Goal: Transaction & Acquisition: Purchase product/service

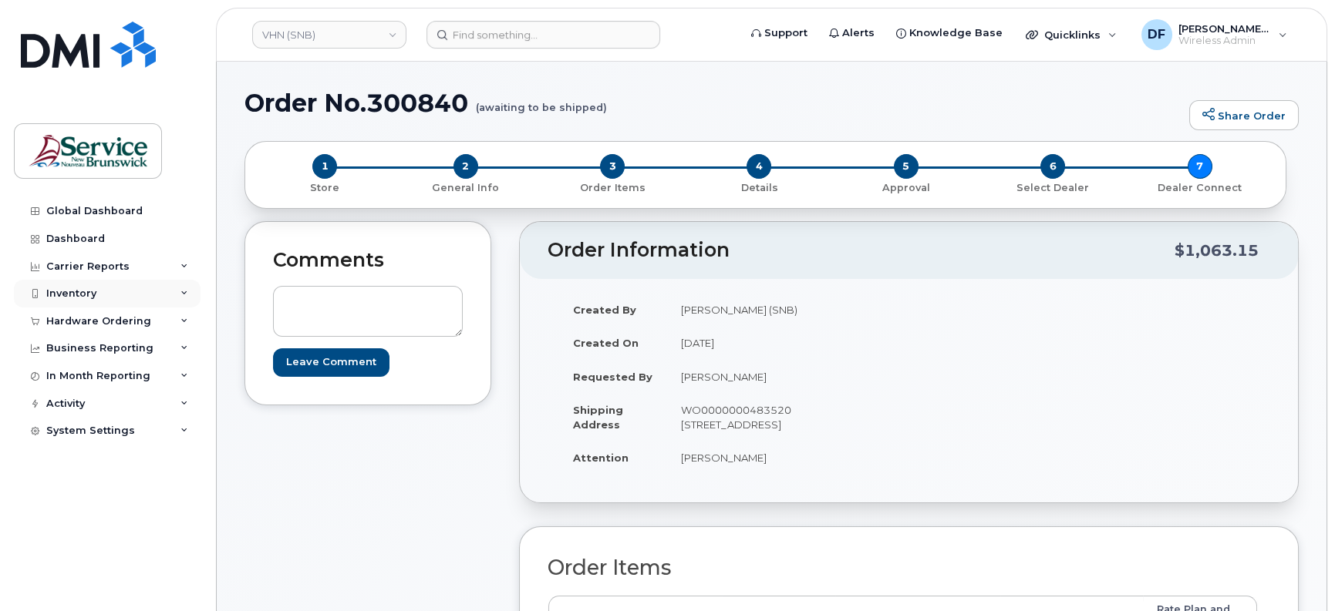
click at [77, 285] on div "Inventory" at bounding box center [107, 294] width 187 height 28
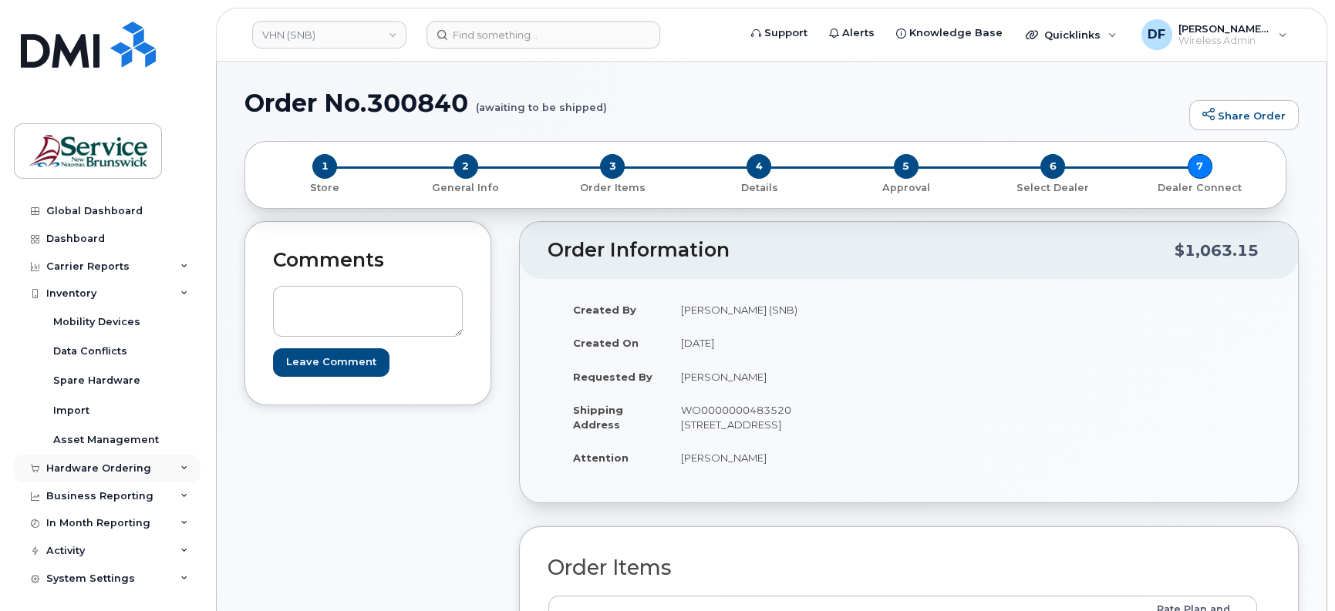
click at [82, 466] on div "Hardware Ordering" at bounding box center [98, 469] width 105 height 12
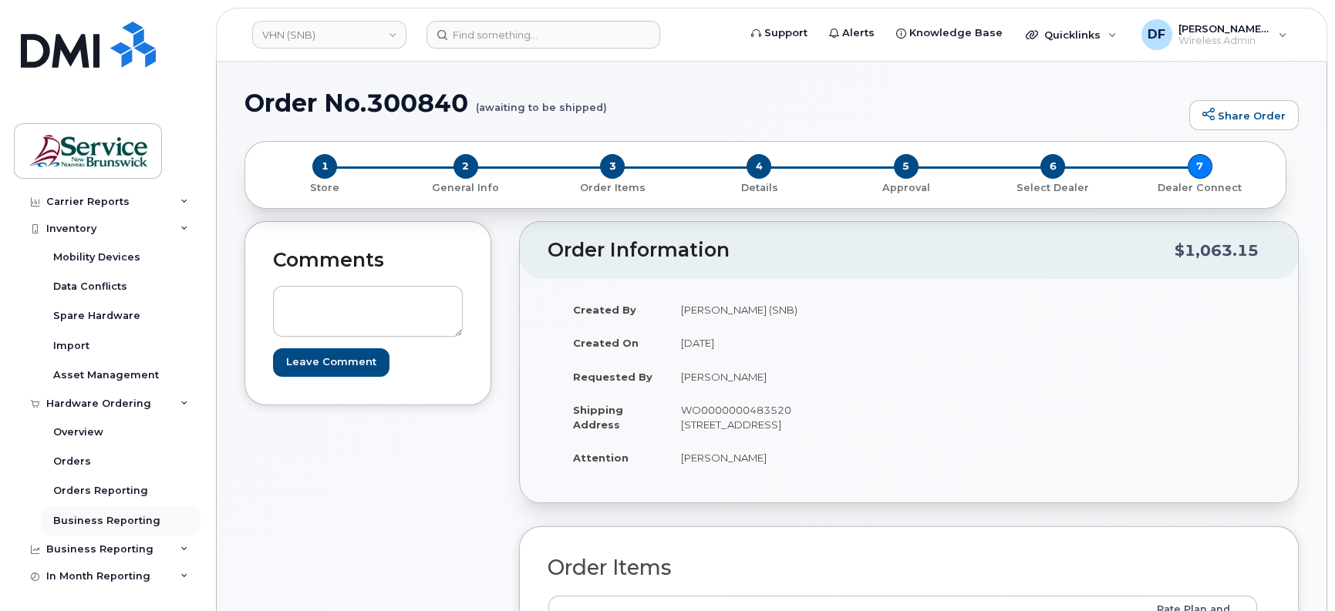
scroll to position [96, 0]
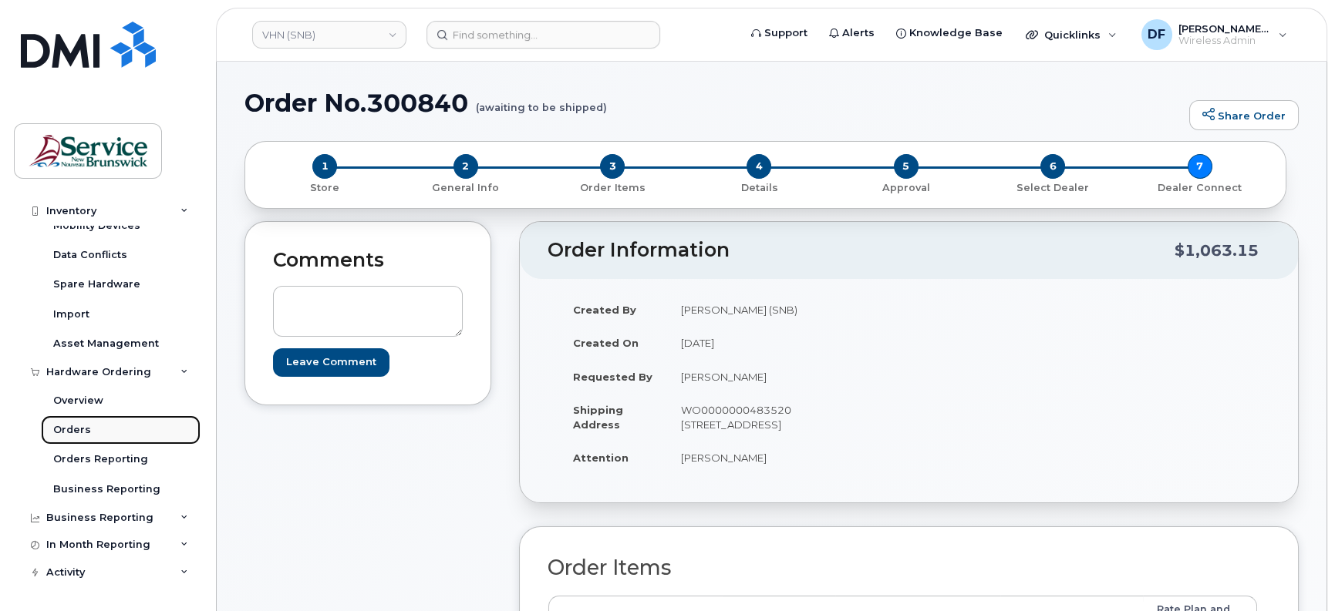
click at [85, 430] on div "Orders" at bounding box center [72, 430] width 38 height 14
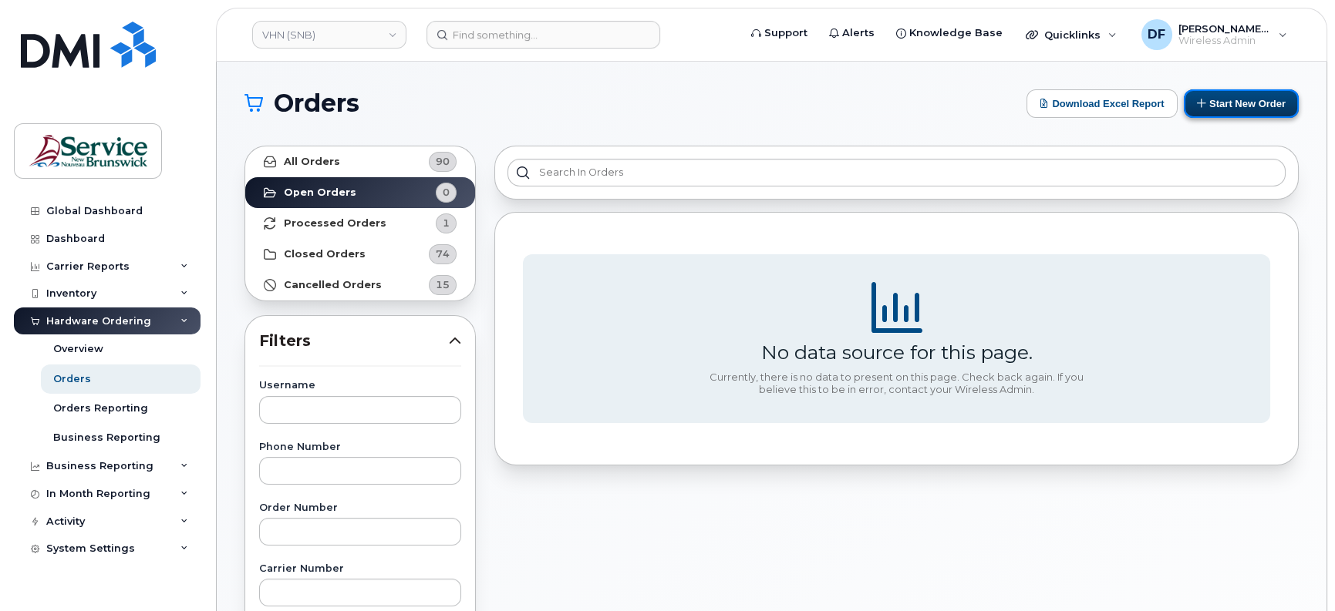
click at [1257, 105] on button "Start New Order" at bounding box center [1240, 103] width 115 height 29
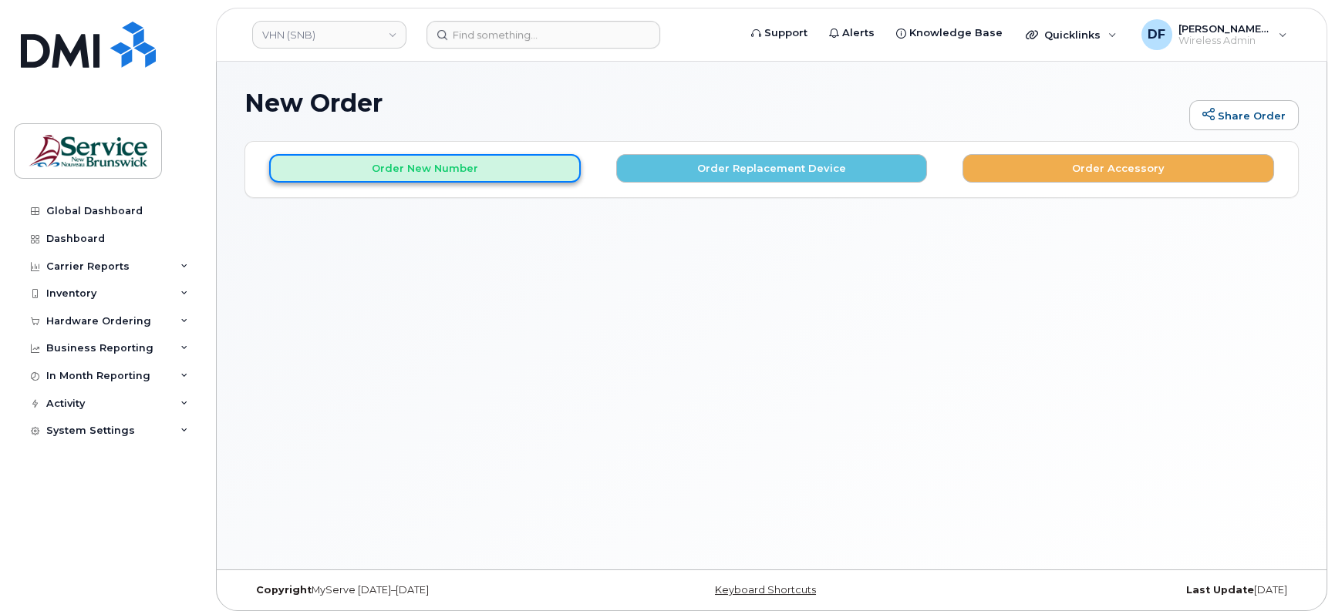
click at [441, 164] on button "Order New Number" at bounding box center [424, 168] width 311 height 29
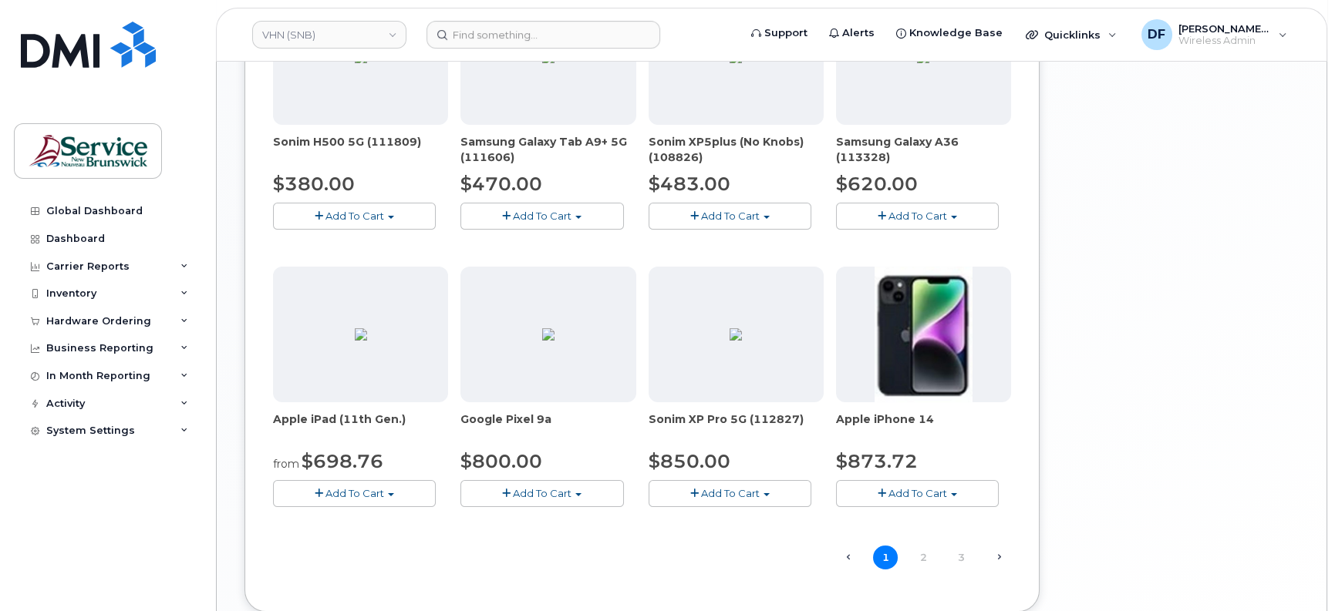
scroll to position [867, 0]
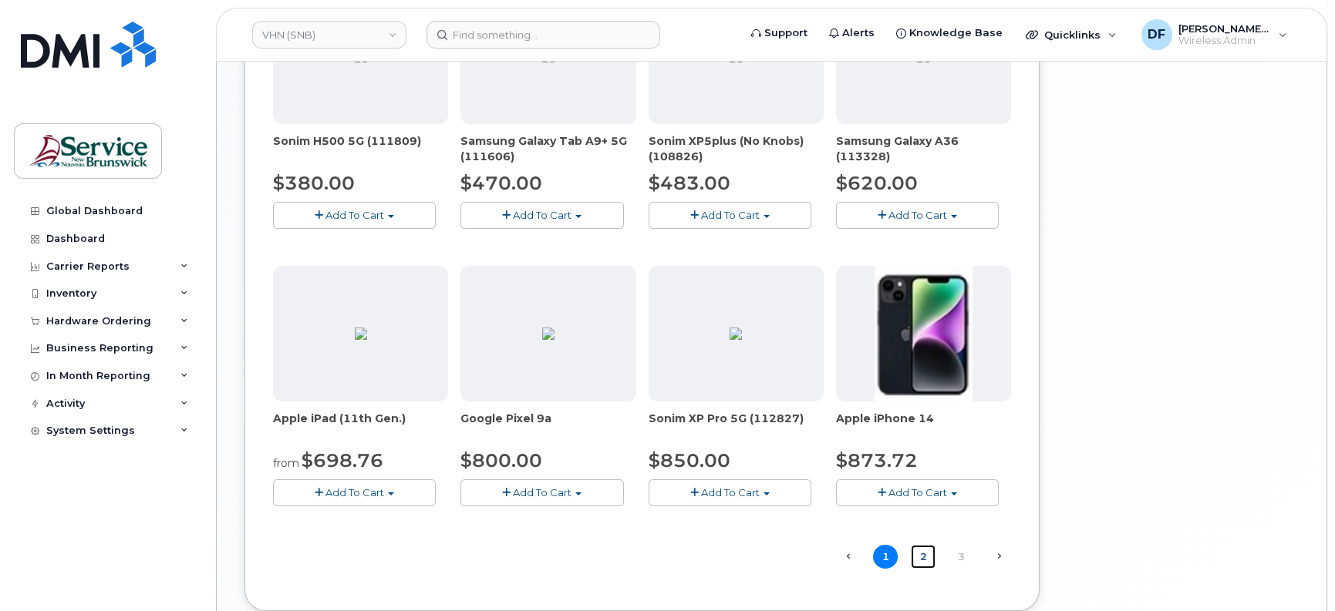
click at [925, 556] on link "2" at bounding box center [923, 557] width 25 height 24
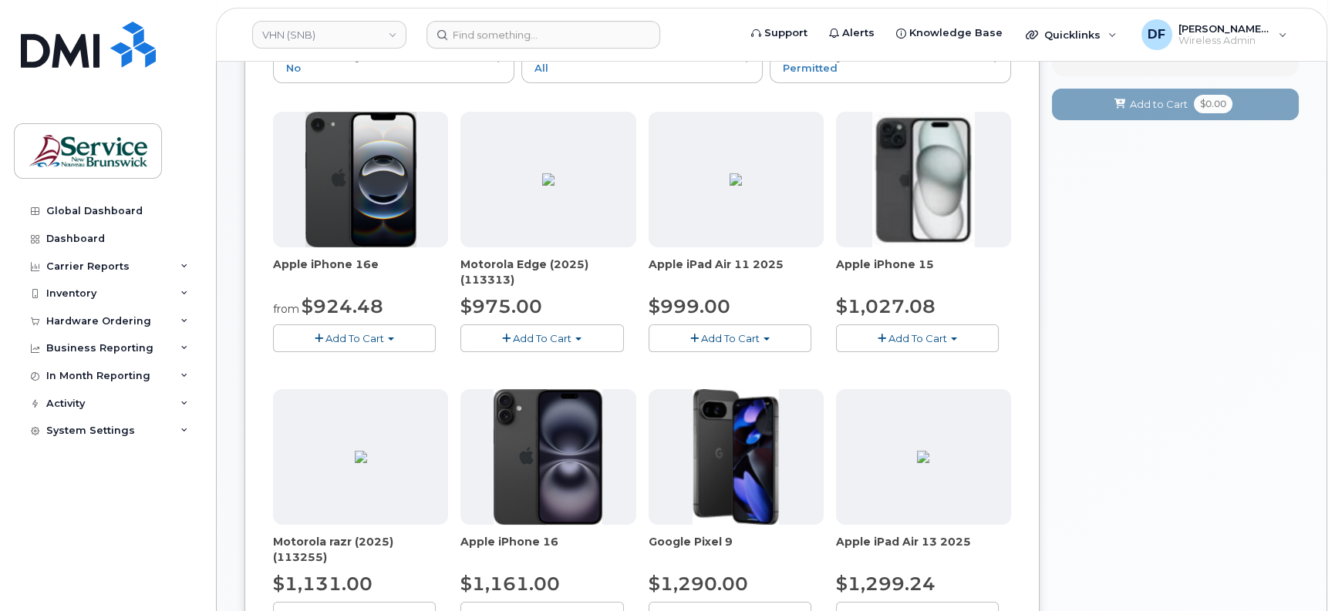
scroll to position [296, 0]
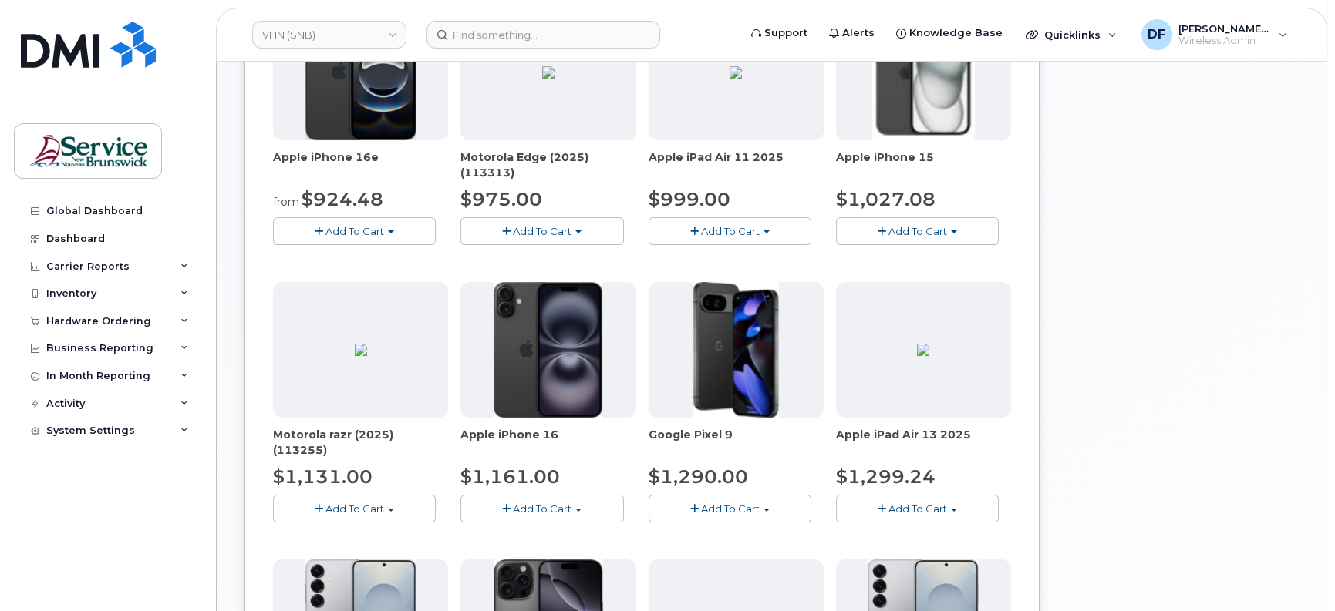
click at [359, 225] on span "Add To Cart" at bounding box center [354, 231] width 59 height 12
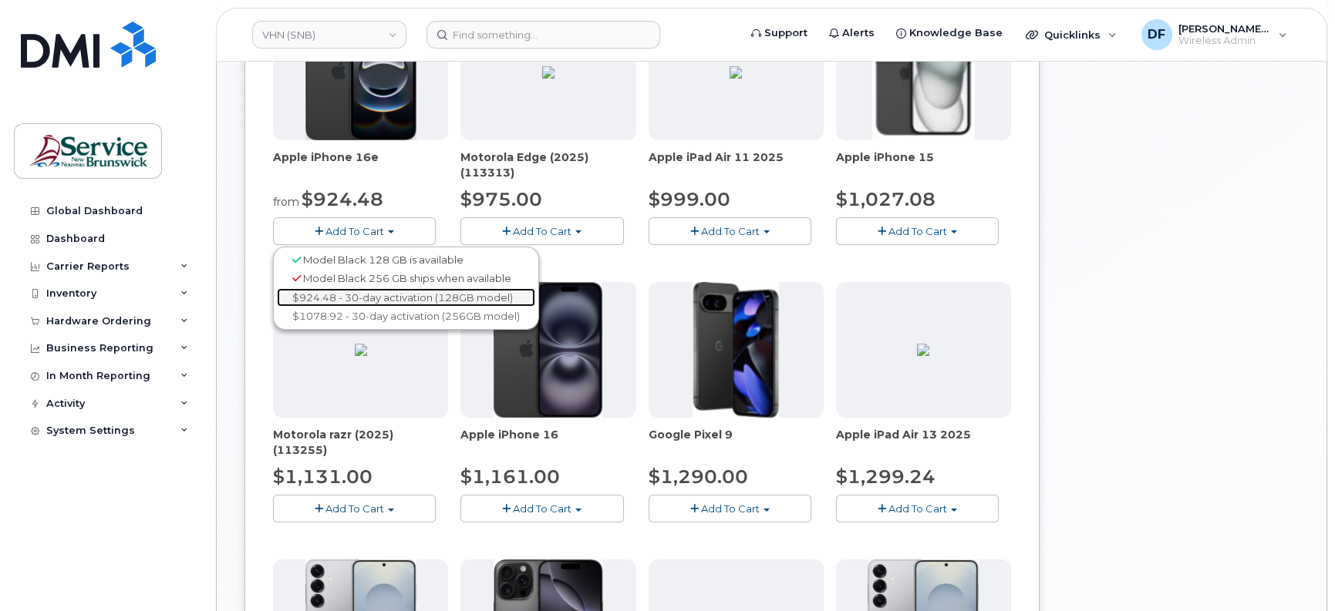
click at [356, 290] on link "$924.48 - 30-day activation (128GB model)" at bounding box center [406, 297] width 258 height 19
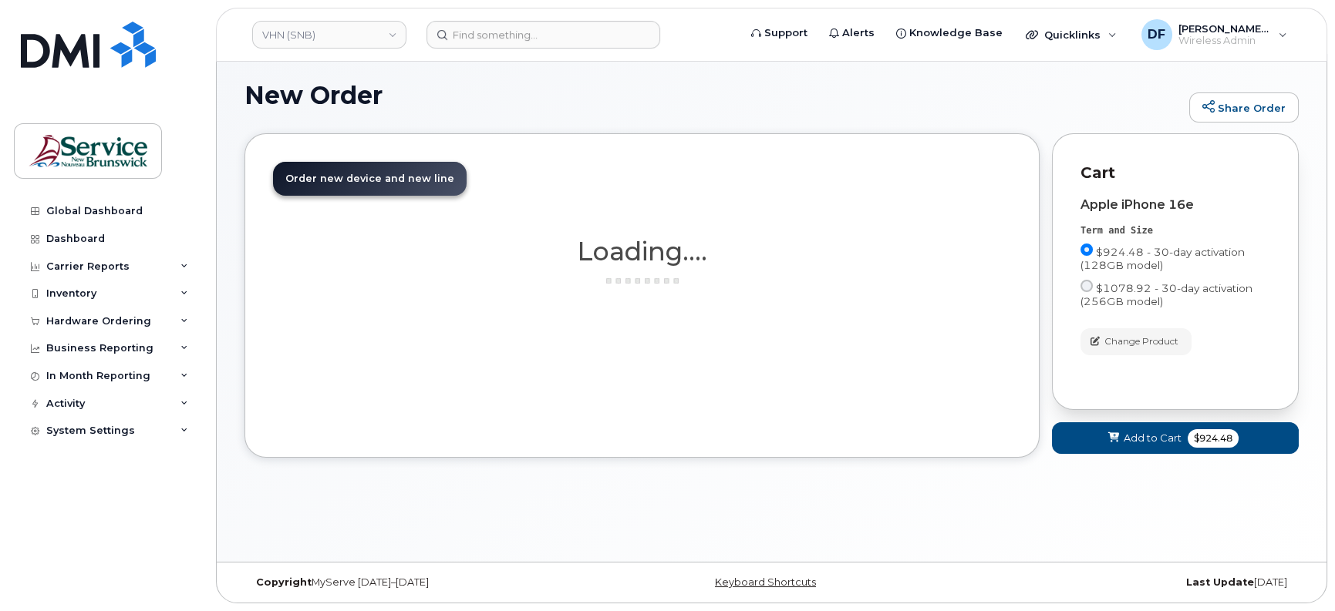
scroll to position [8, 0]
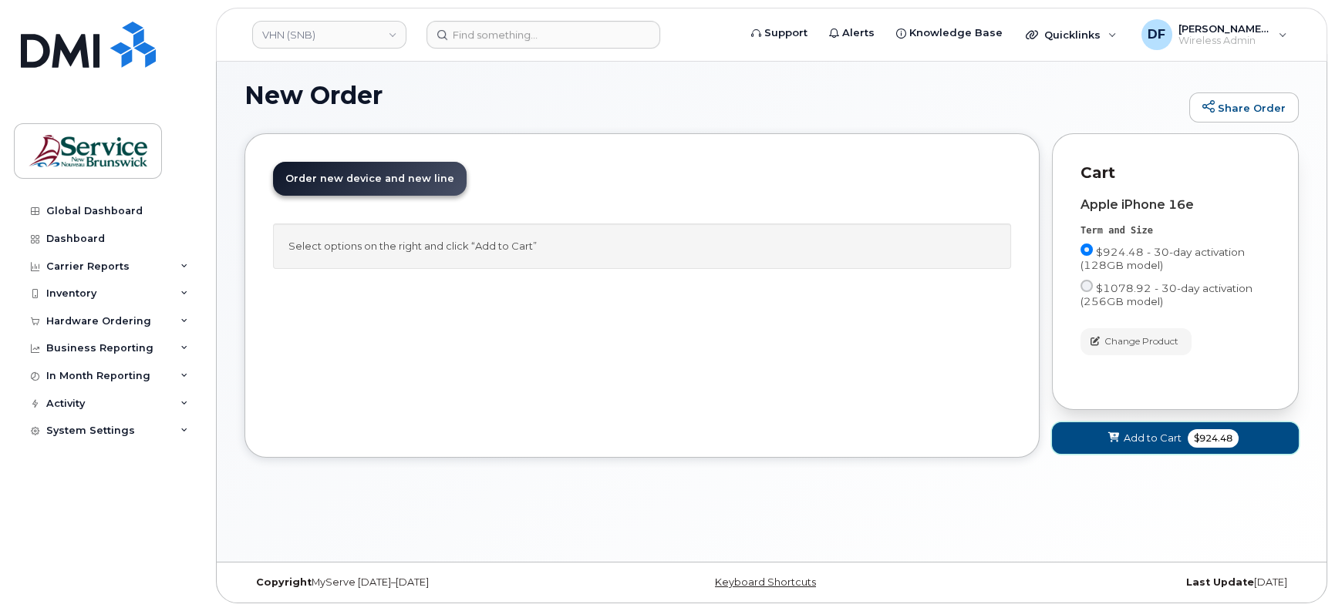
click at [1143, 440] on span "Add to Cart" at bounding box center [1152, 438] width 58 height 15
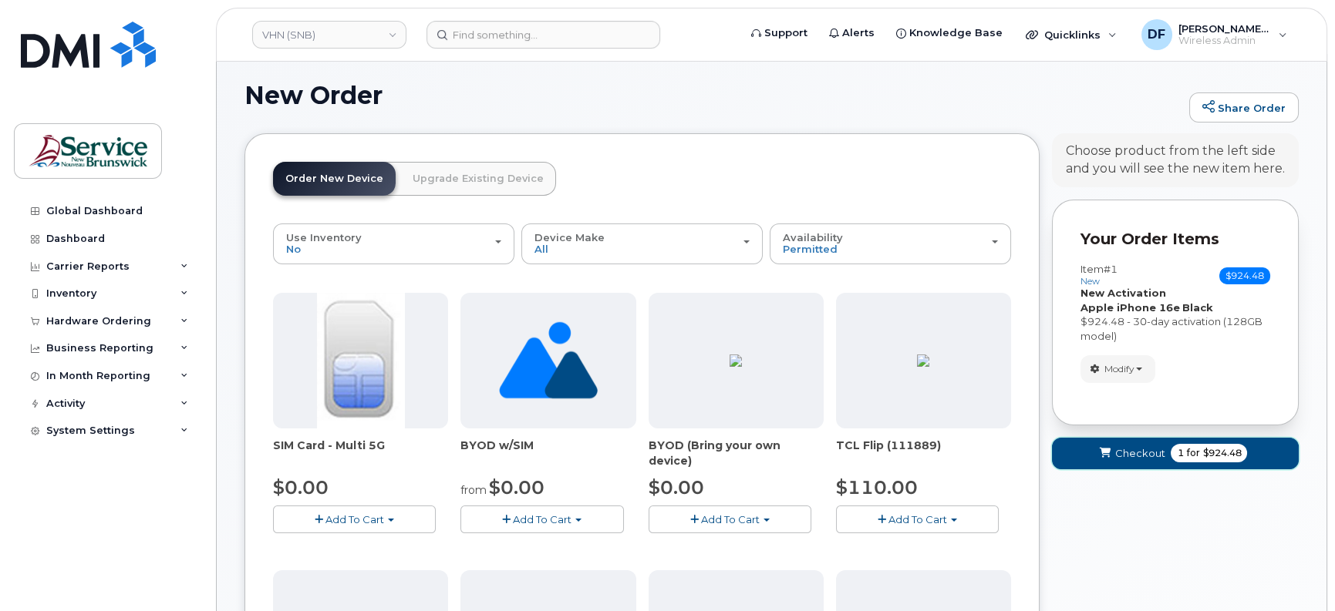
click at [1177, 455] on span "1" at bounding box center [1180, 453] width 6 height 14
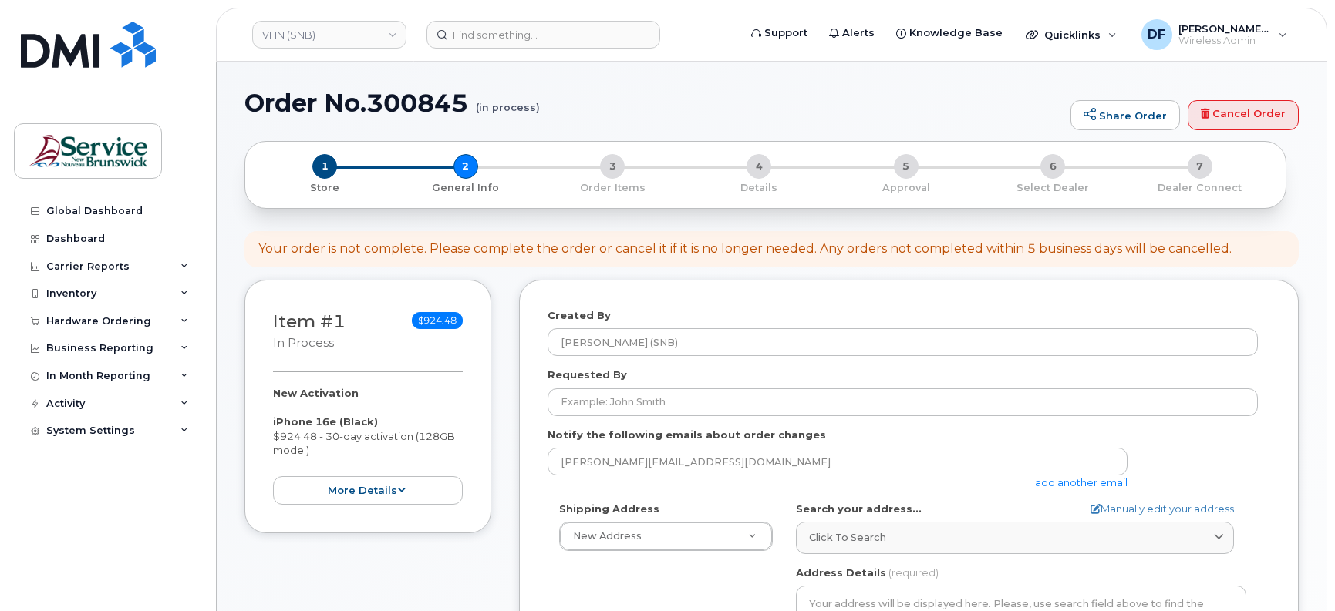
select select
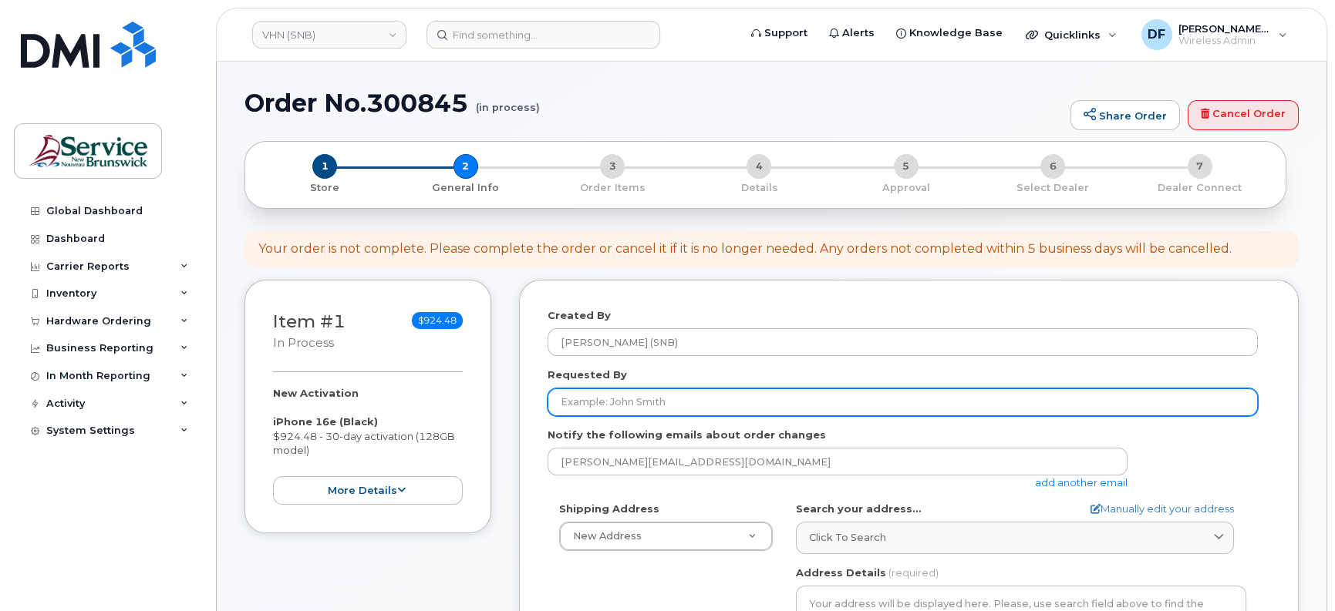
click at [579, 401] on input "Requested By" at bounding box center [902, 403] width 710 height 28
paste input "[PERSON_NAME]"
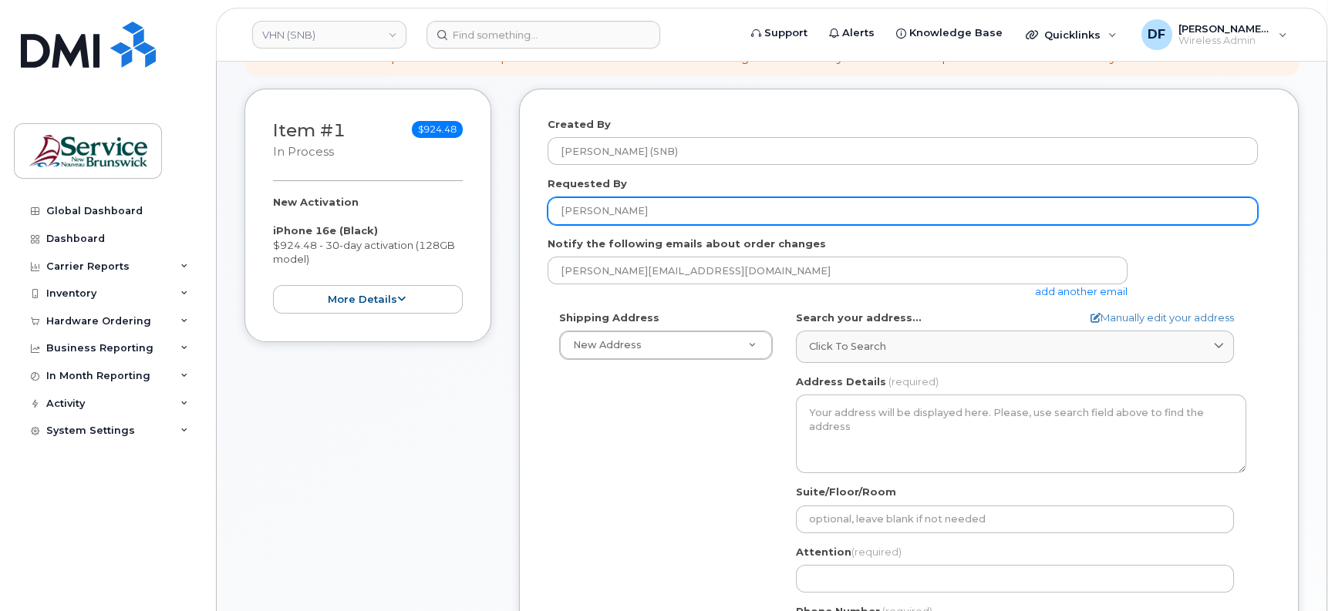
scroll to position [193, 0]
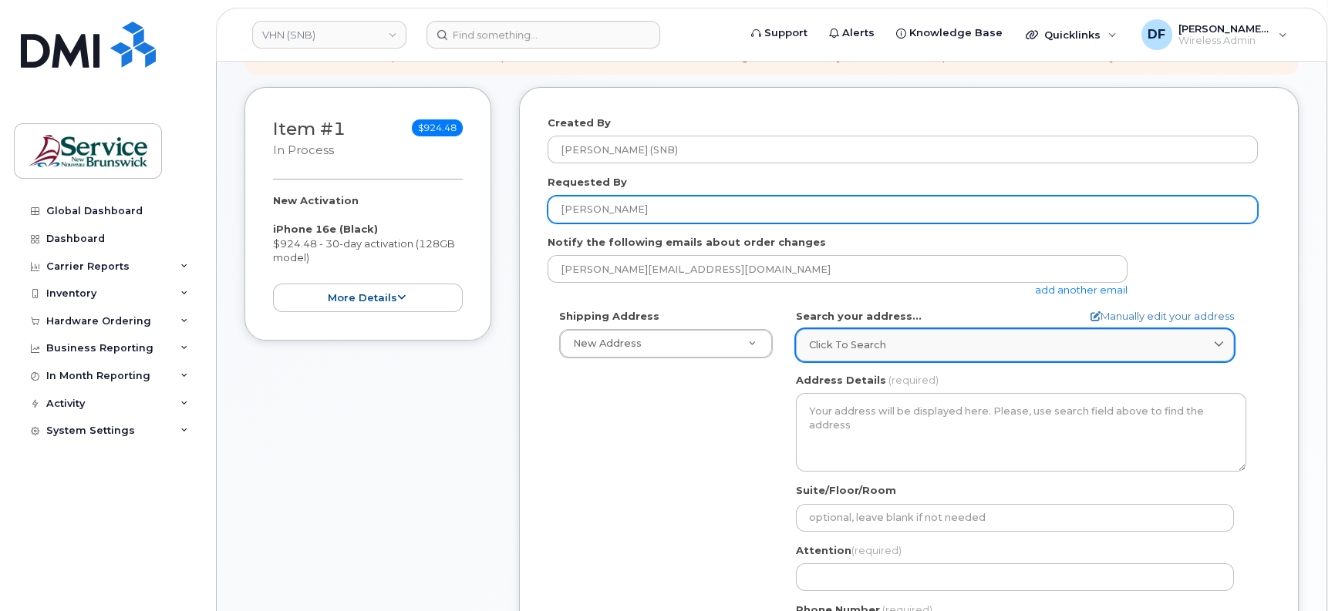
type input "[PERSON_NAME]"
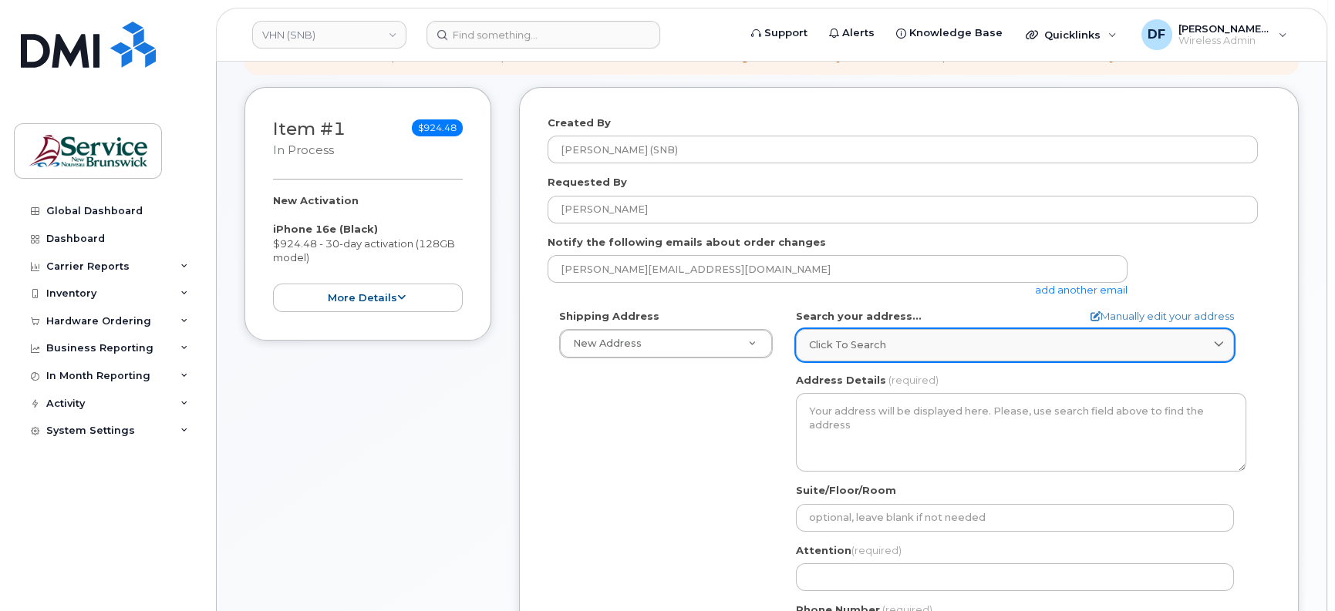
click at [836, 352] on span "Click to search" at bounding box center [847, 345] width 77 height 15
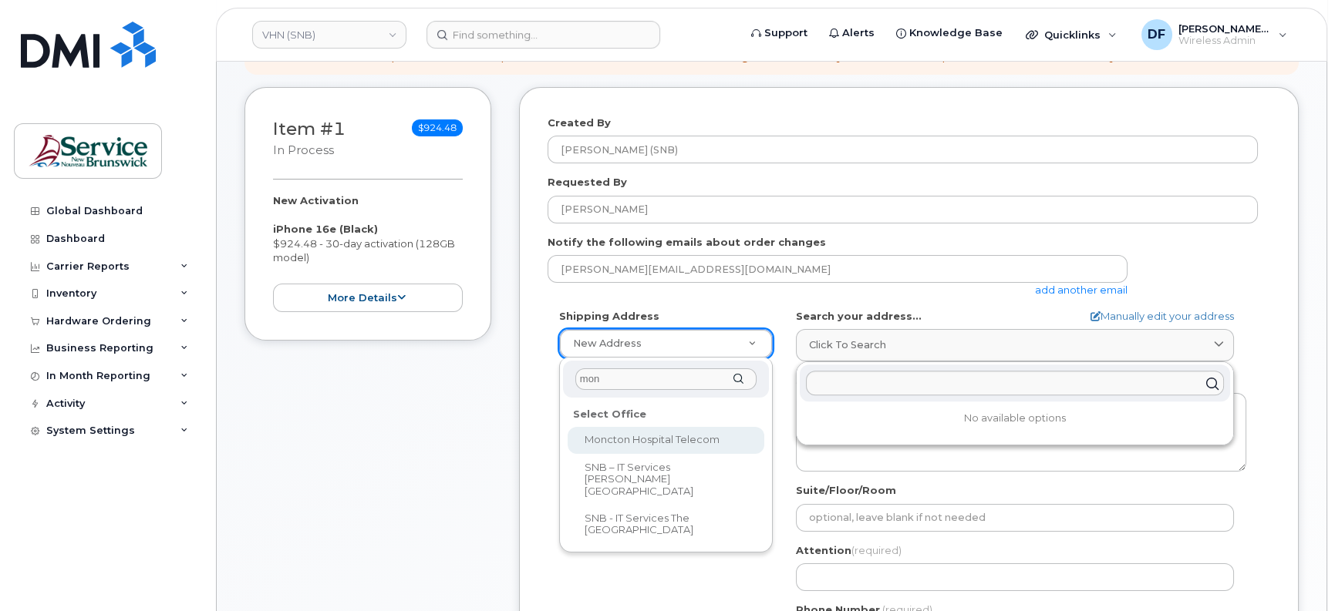
type input "mon"
select select
type textarea "135 Macbeath Ave Moncton New Brunswick E1C 6Z8"
type input "[PERSON_NAME]"
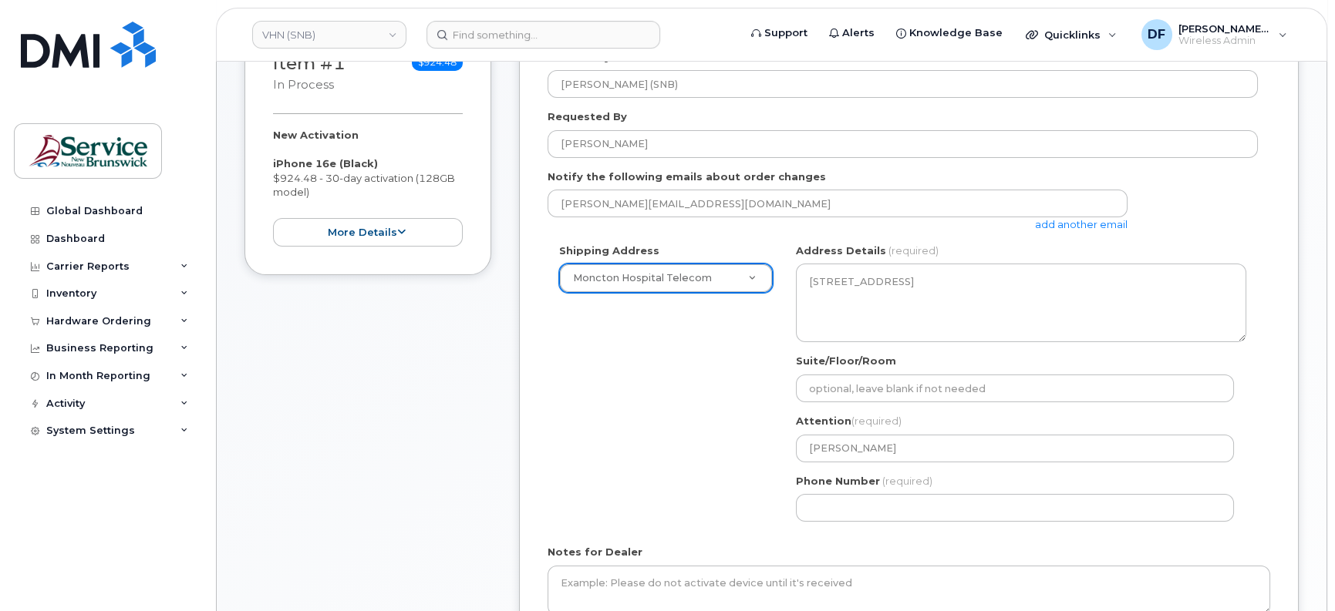
scroll to position [289, 0]
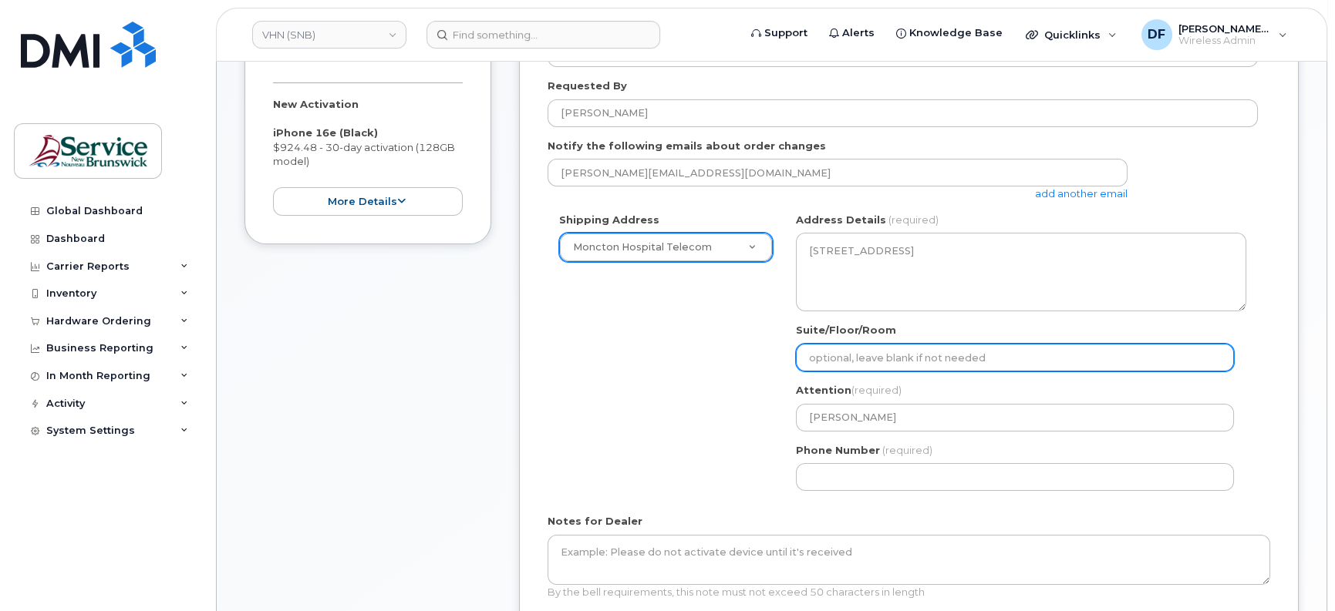
click at [895, 360] on input "Suite/Floor/Room" at bounding box center [1015, 358] width 438 height 28
paste input "WO0000000485781"
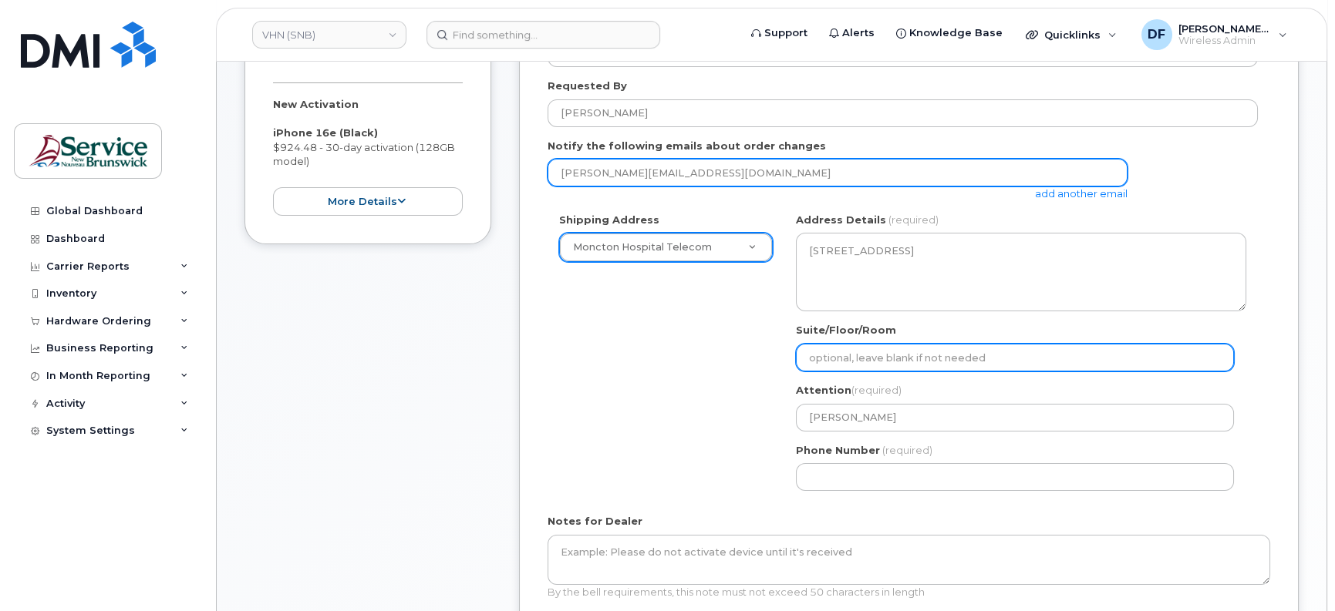
select select
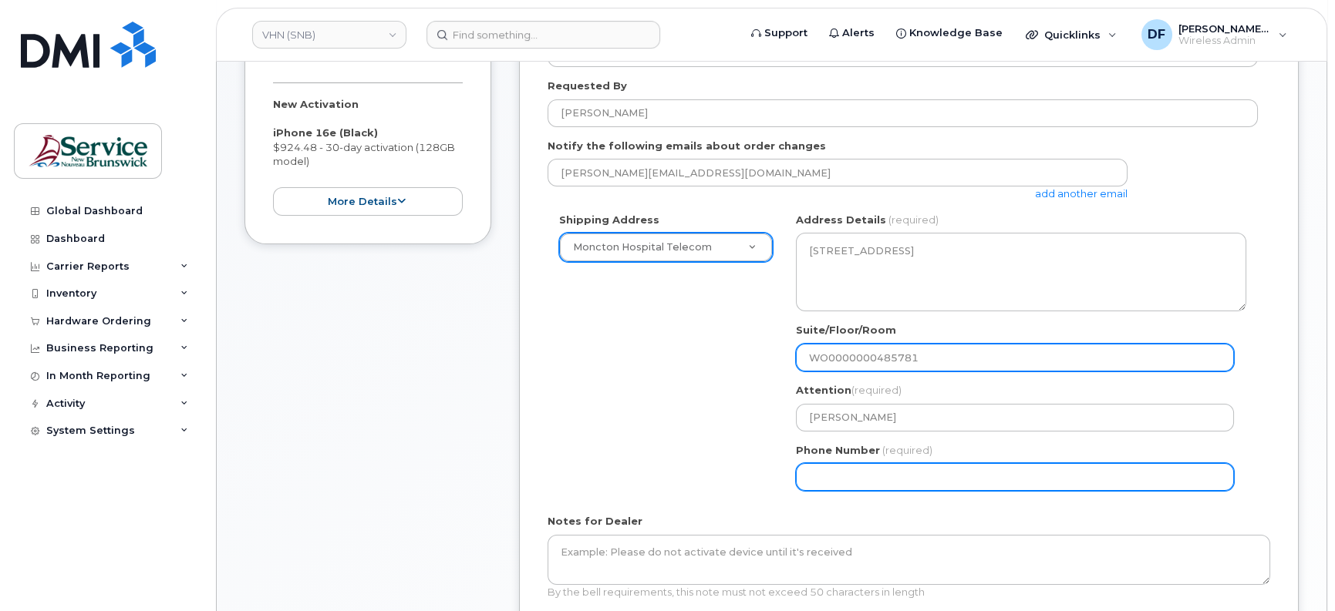
type input "WO0000000485781"
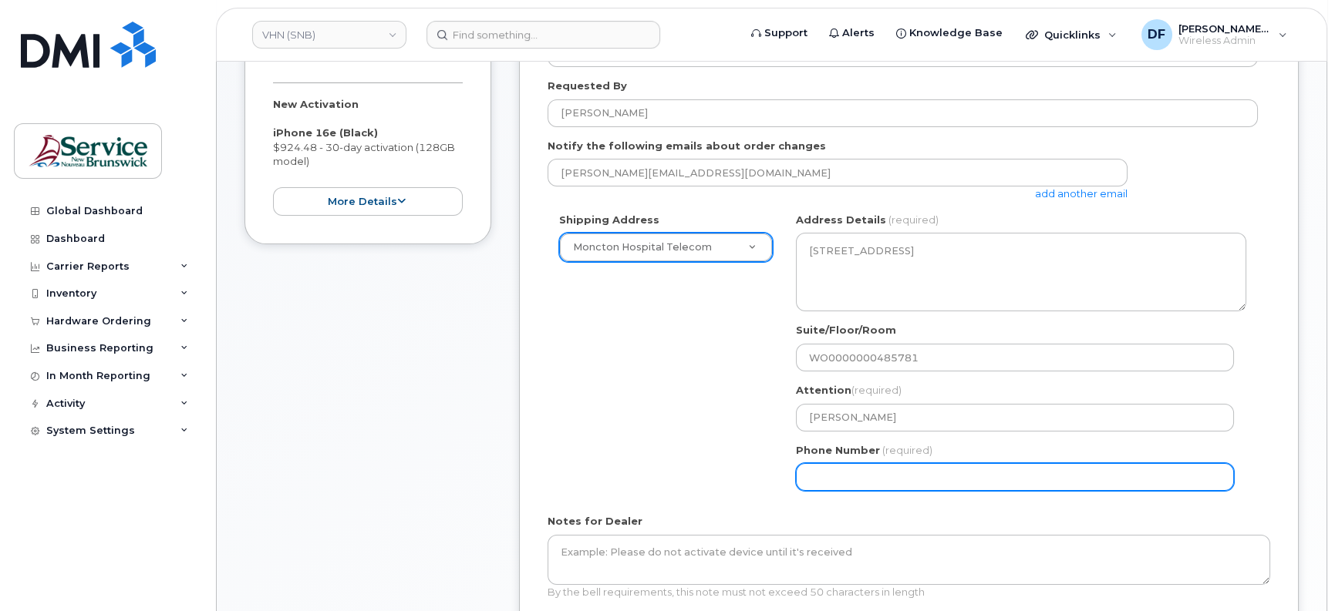
click at [823, 467] on input "Phone Number" at bounding box center [1015, 477] width 438 height 28
type input "5063809638"
select select
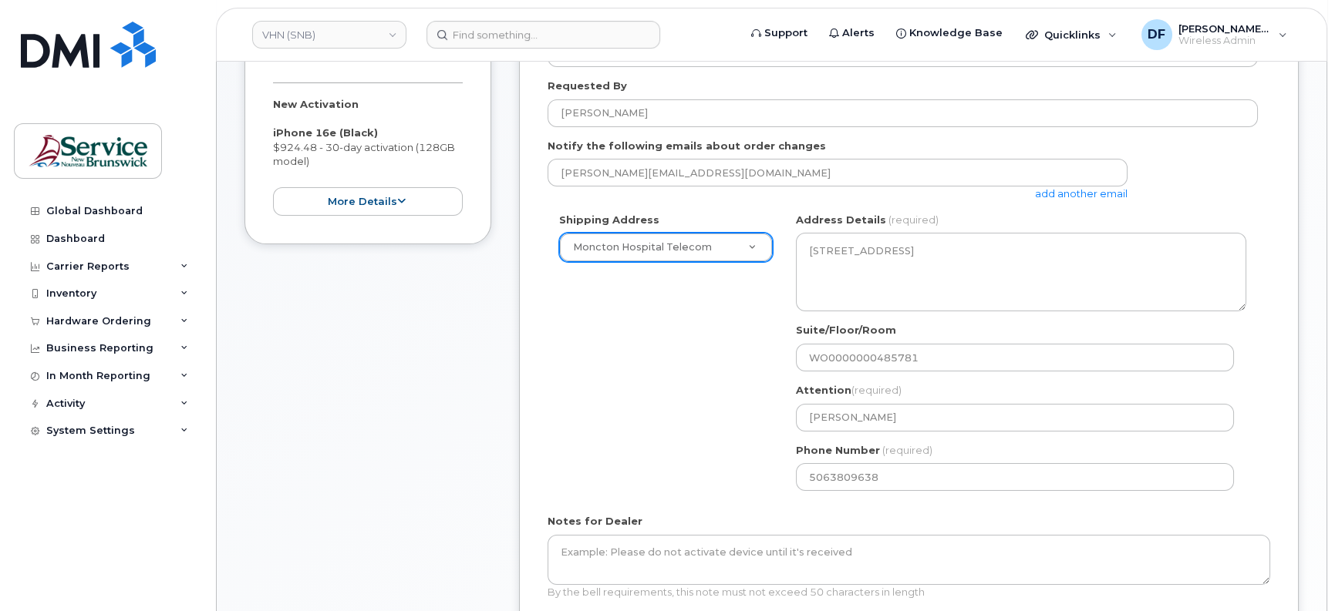
click at [762, 366] on div "Shipping Address Moncton Hospital Telecom New Address ASD-E Main Office ASD-N B…" at bounding box center [902, 358] width 710 height 290
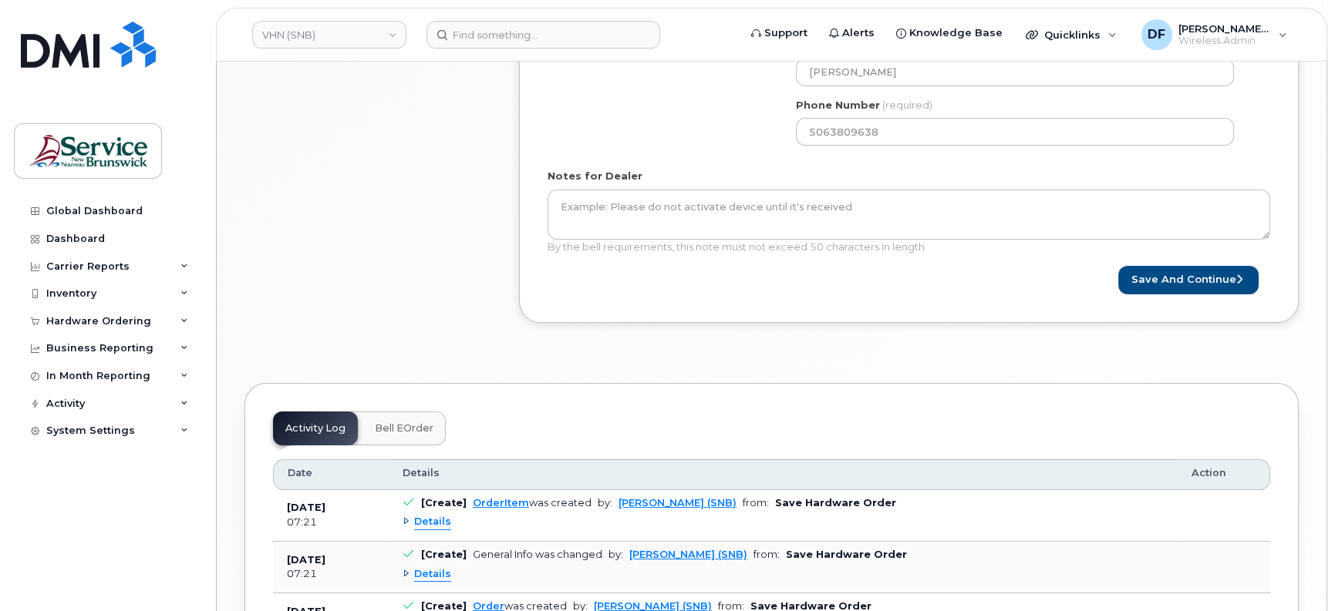
scroll to position [675, 0]
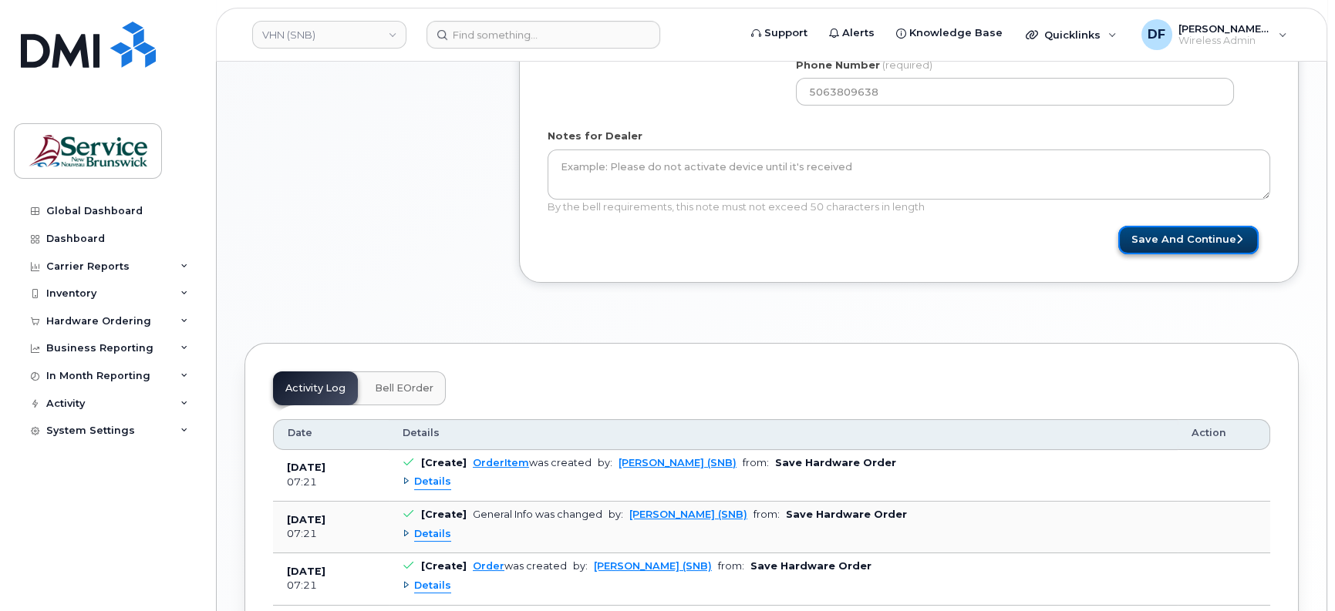
click at [1159, 244] on button "Save and Continue" at bounding box center [1188, 240] width 140 height 29
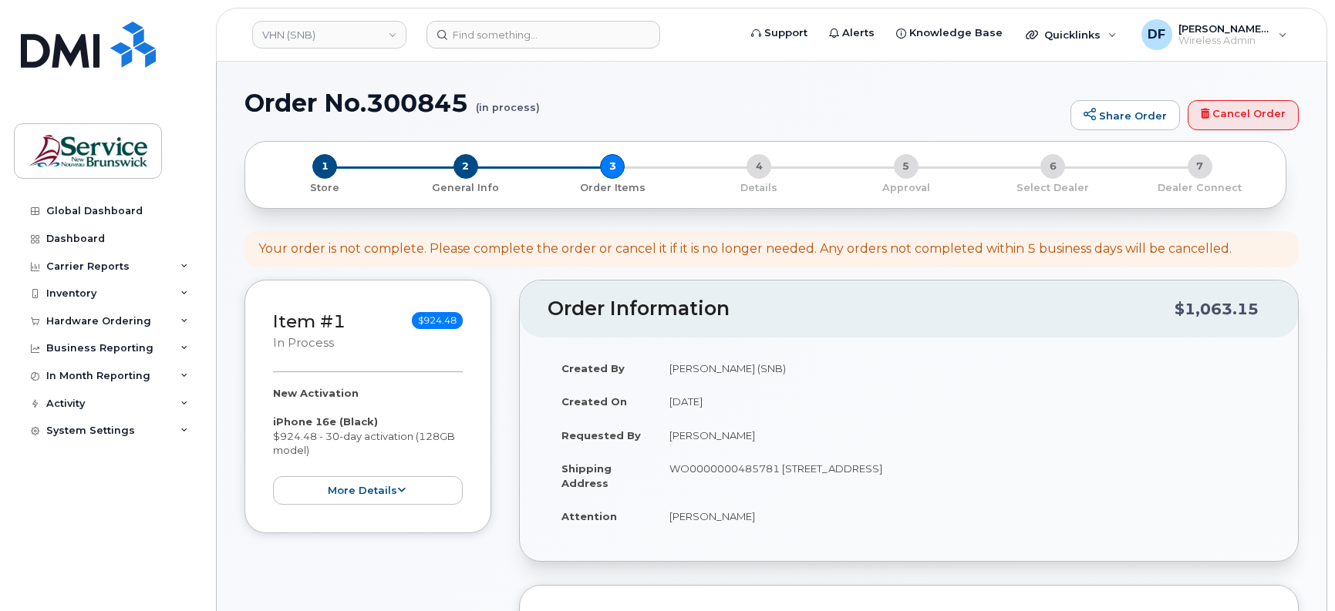
select select
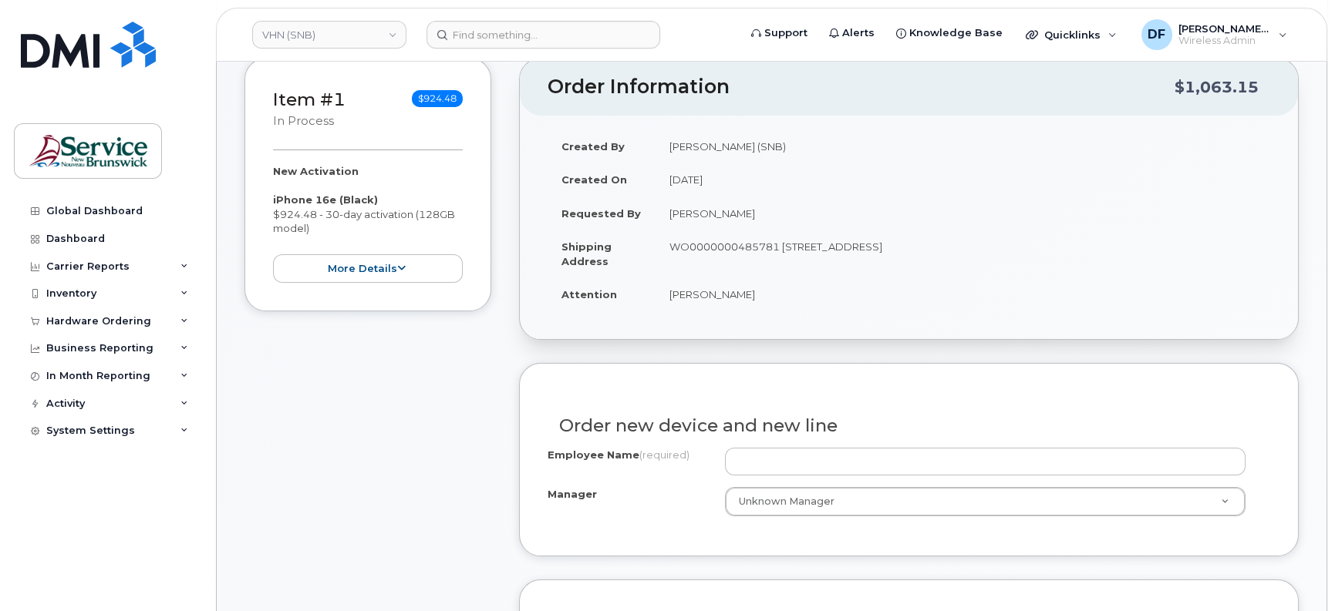
scroll to position [289, 0]
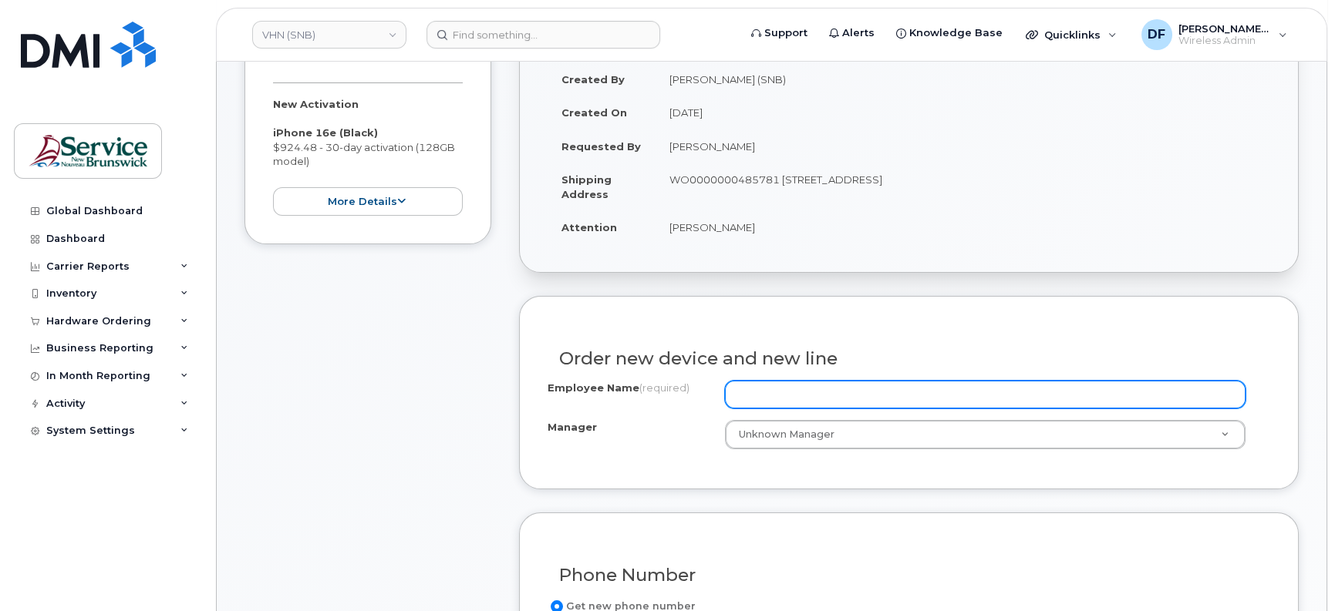
click at [776, 385] on input "Employee Name (required)" at bounding box center [985, 395] width 520 height 28
paste input "[PERSON_NAME]"
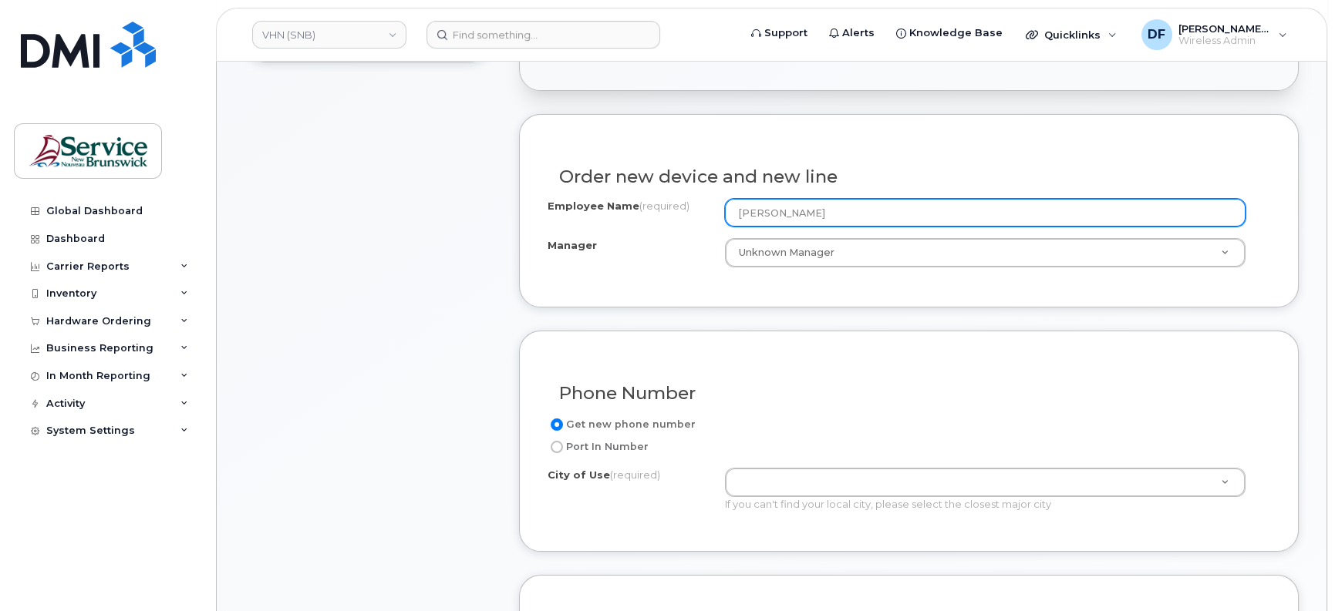
scroll to position [482, 0]
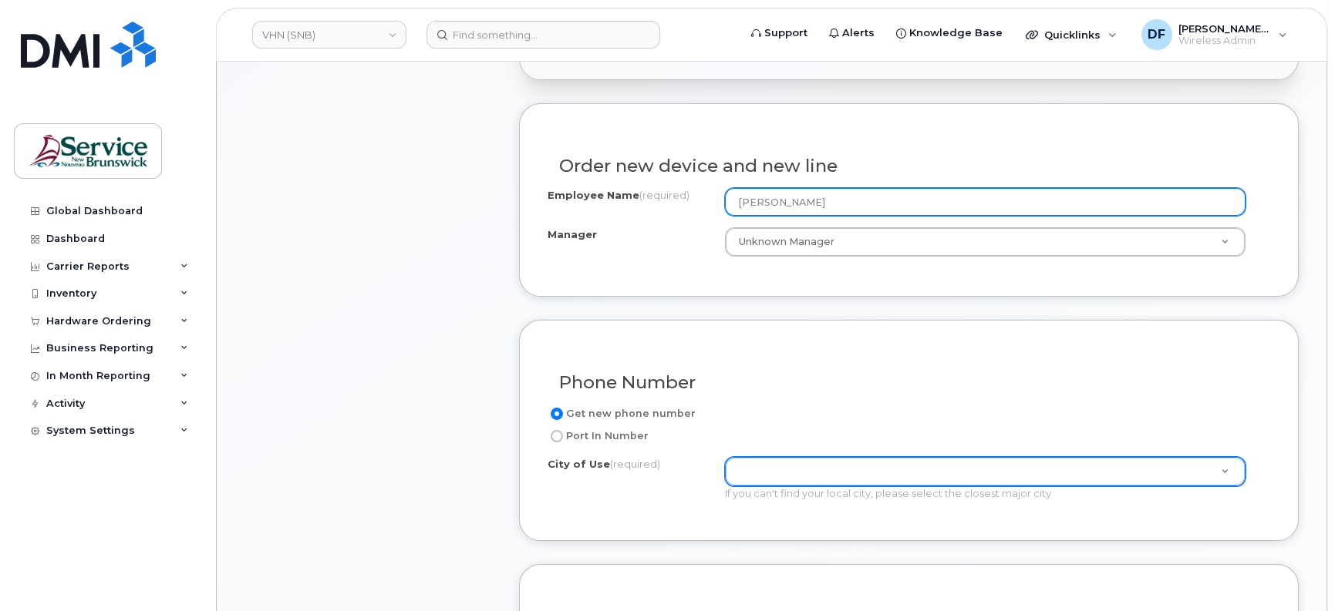
type input "[PERSON_NAME]"
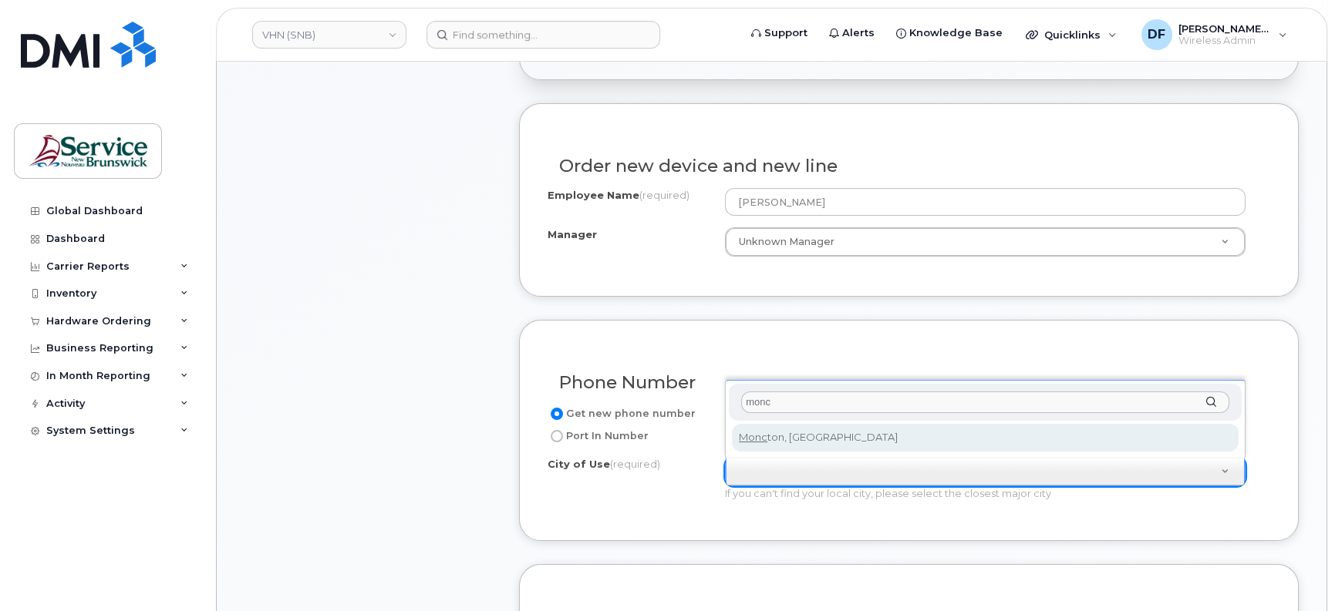
type input "monc"
type input "1817"
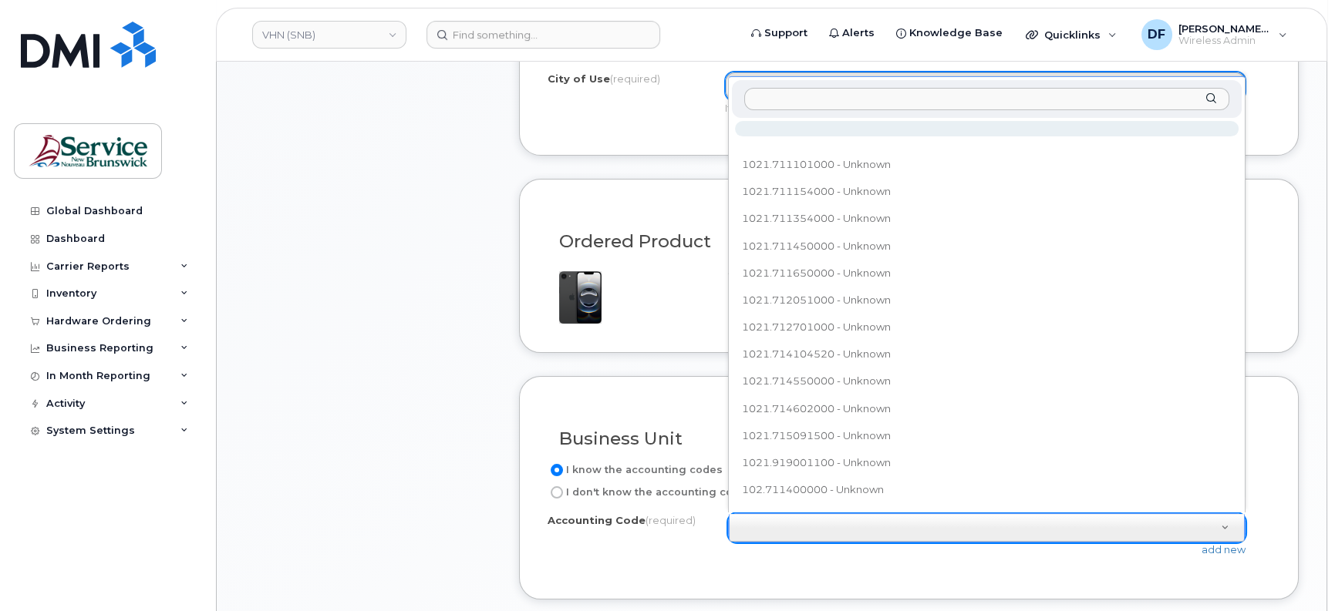
scroll to position [12, 0]
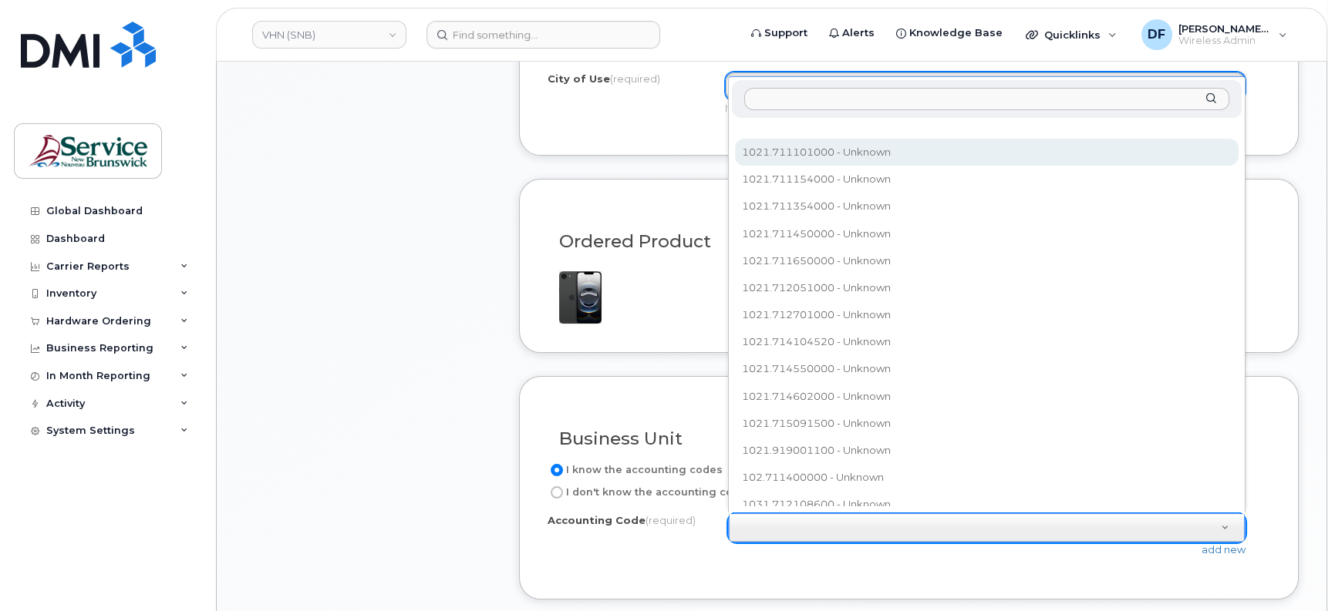
type input "968.715101900"
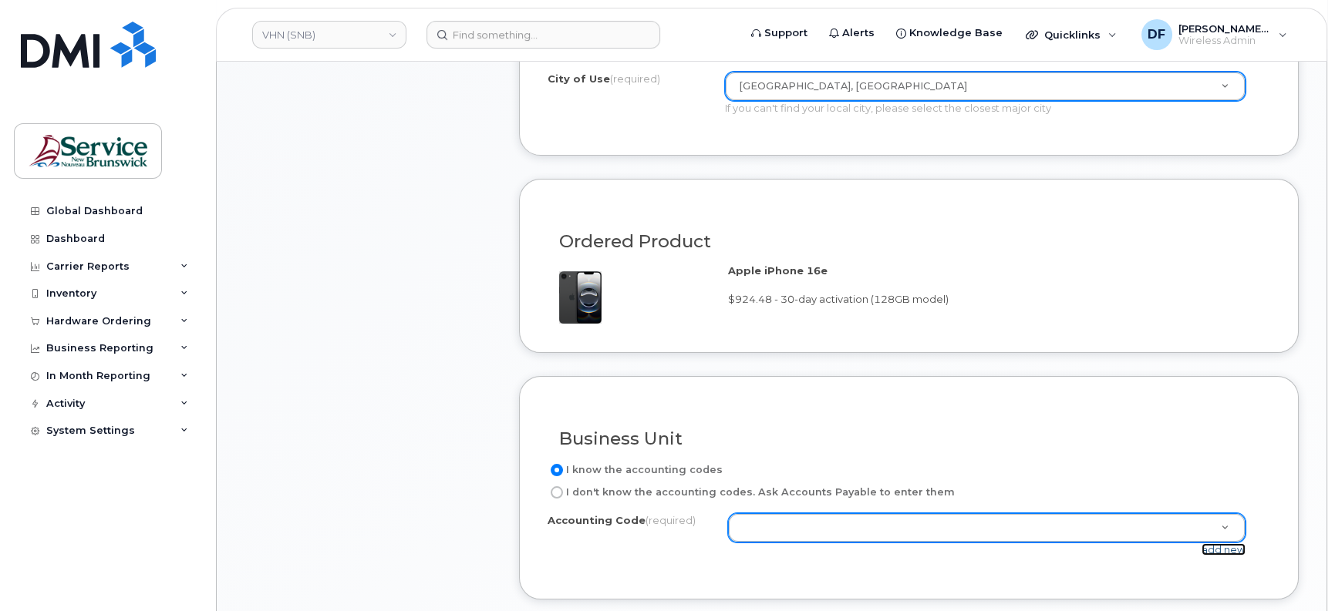
click at [1240, 545] on link "add new" at bounding box center [1223, 550] width 44 height 12
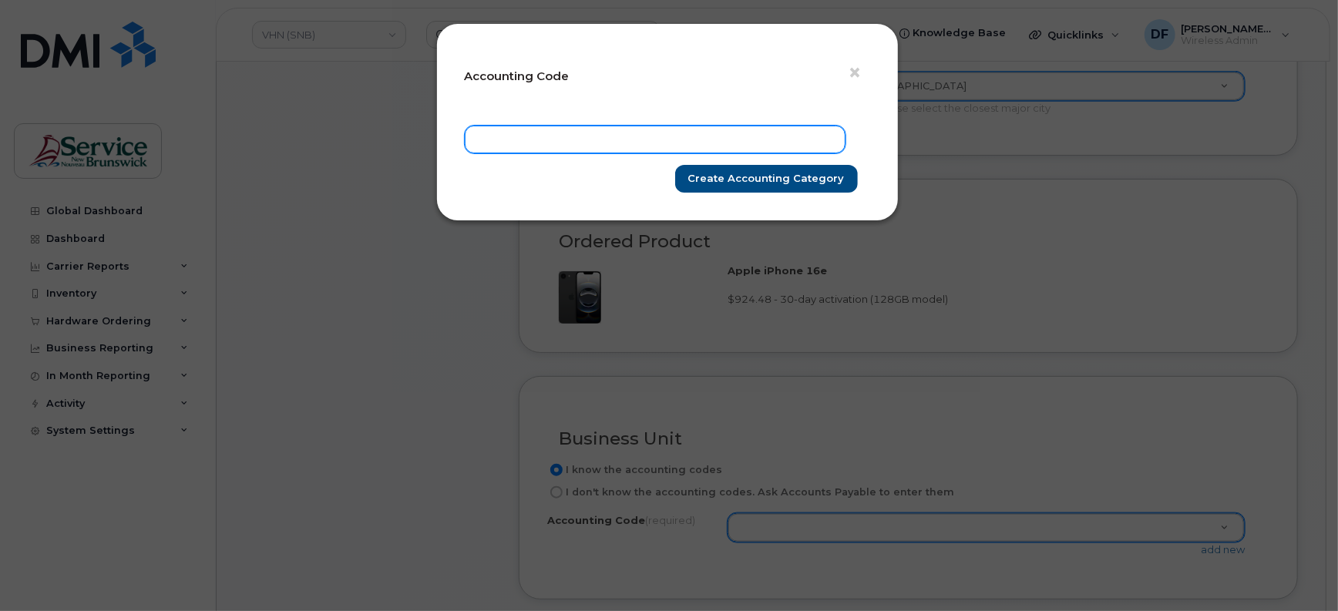
click at [561, 143] on input "text" at bounding box center [655, 140] width 381 height 28
paste input "968.715101900"
click at [497, 140] on input "968.715101900" at bounding box center [655, 140] width 381 height 28
type input "9681.715101900"
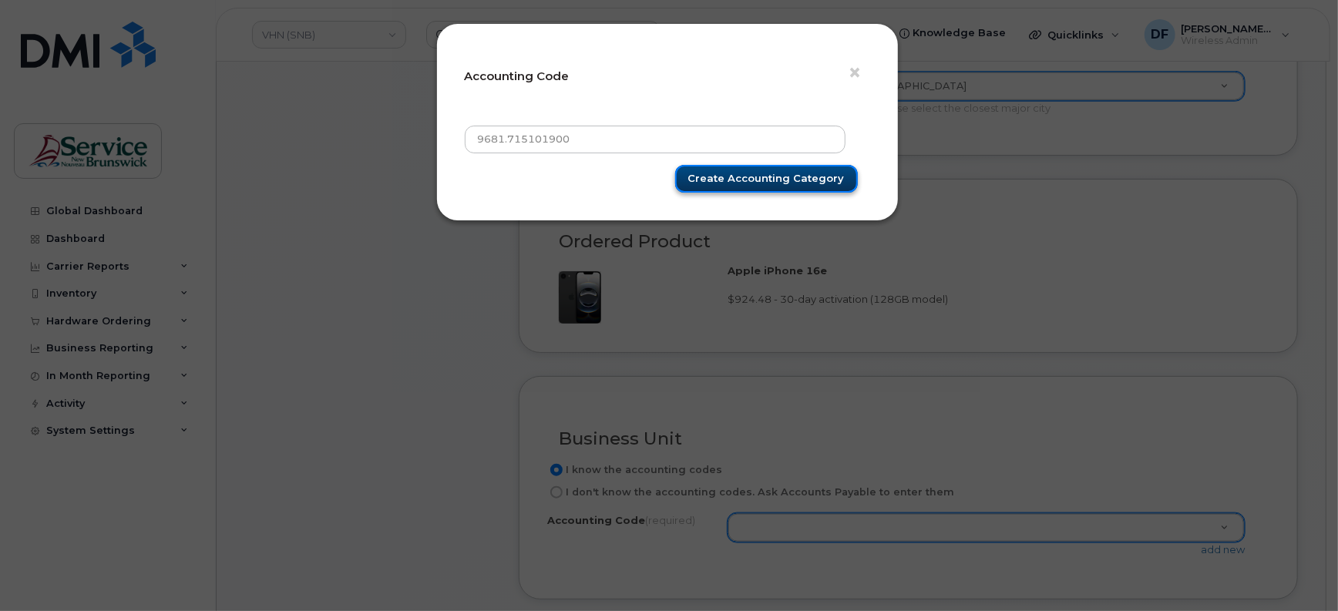
click at [786, 172] on input "Create Accounting category" at bounding box center [766, 179] width 183 height 29
type input "Create Accounting category"
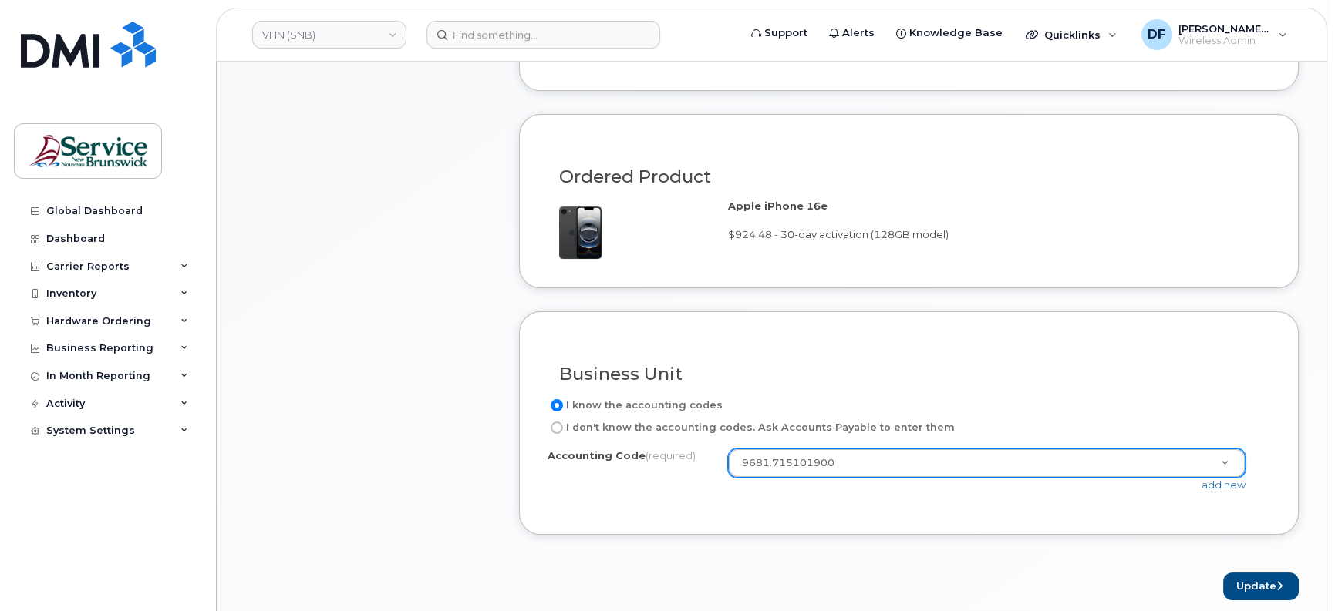
scroll to position [1060, 0]
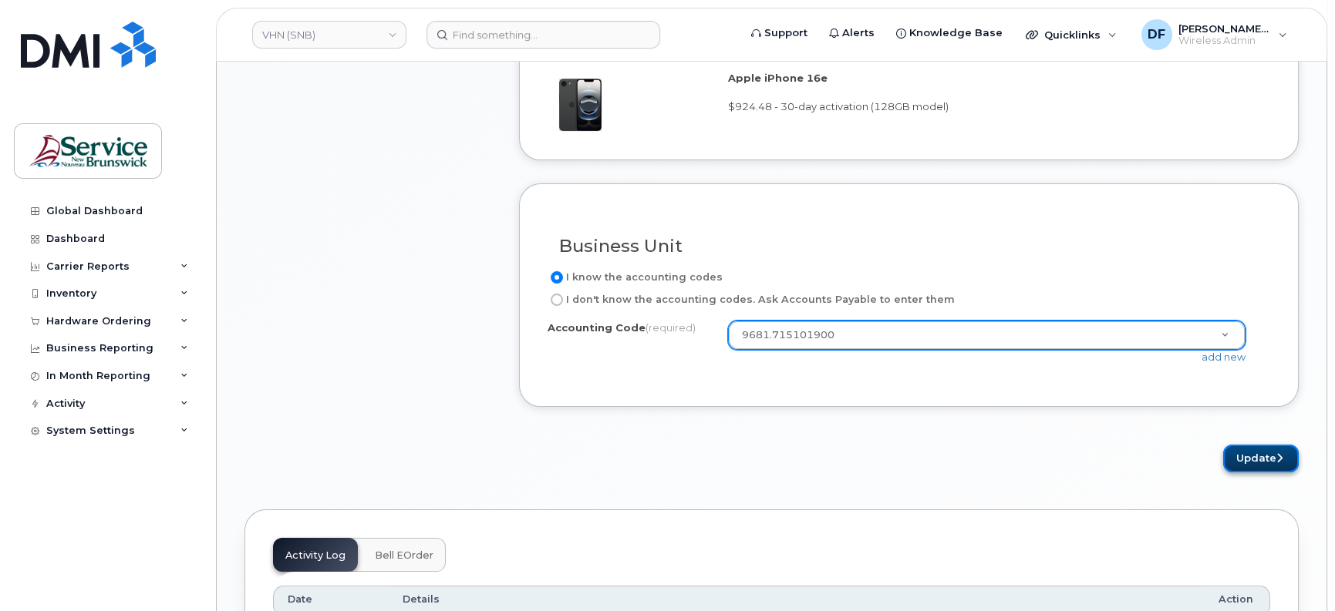
click at [1253, 447] on button "Update" at bounding box center [1261, 459] width 76 height 29
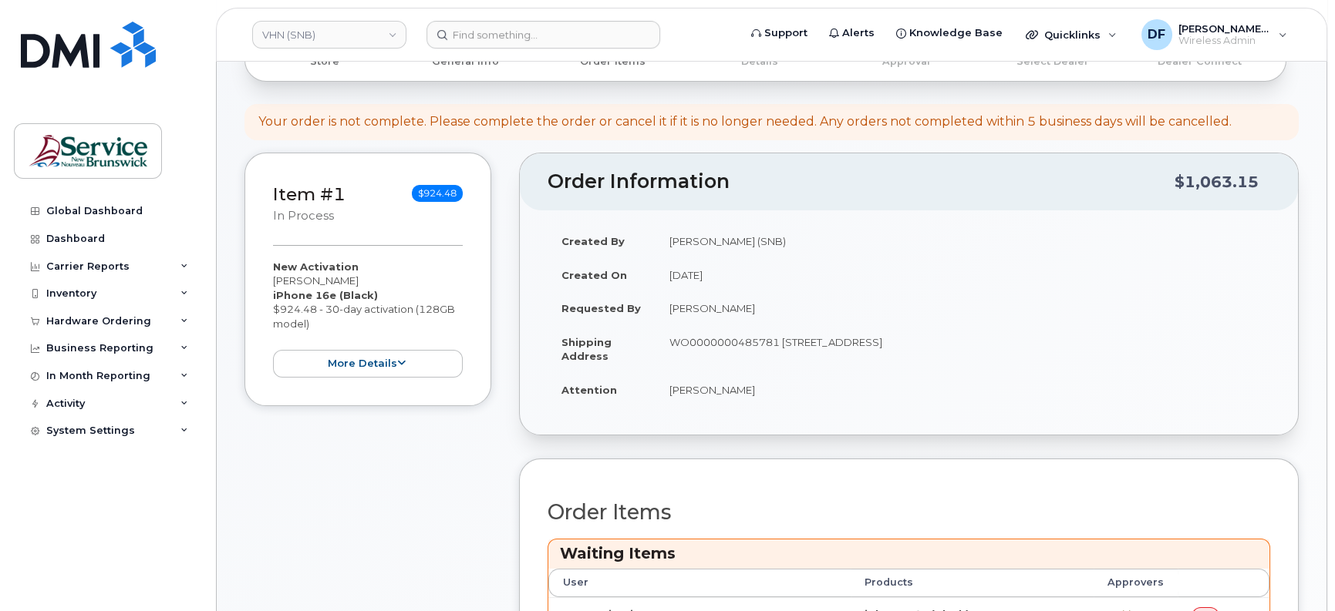
scroll to position [385, 0]
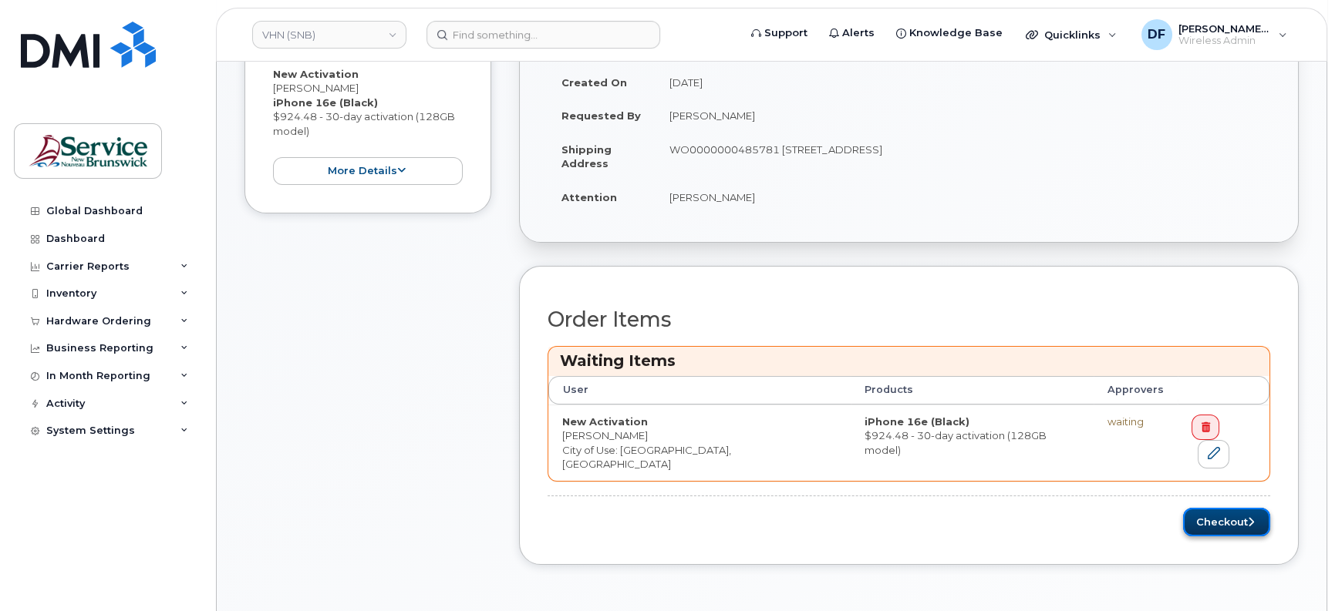
click at [1202, 509] on button "Checkout" at bounding box center [1226, 522] width 87 height 29
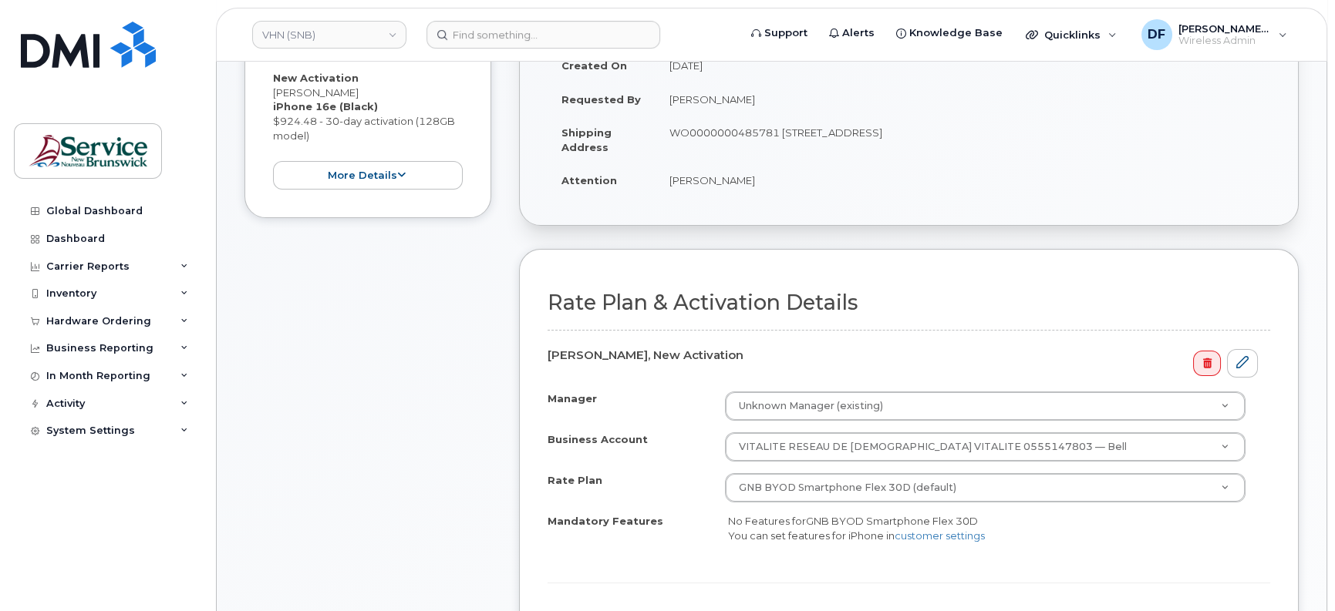
scroll to position [289, 0]
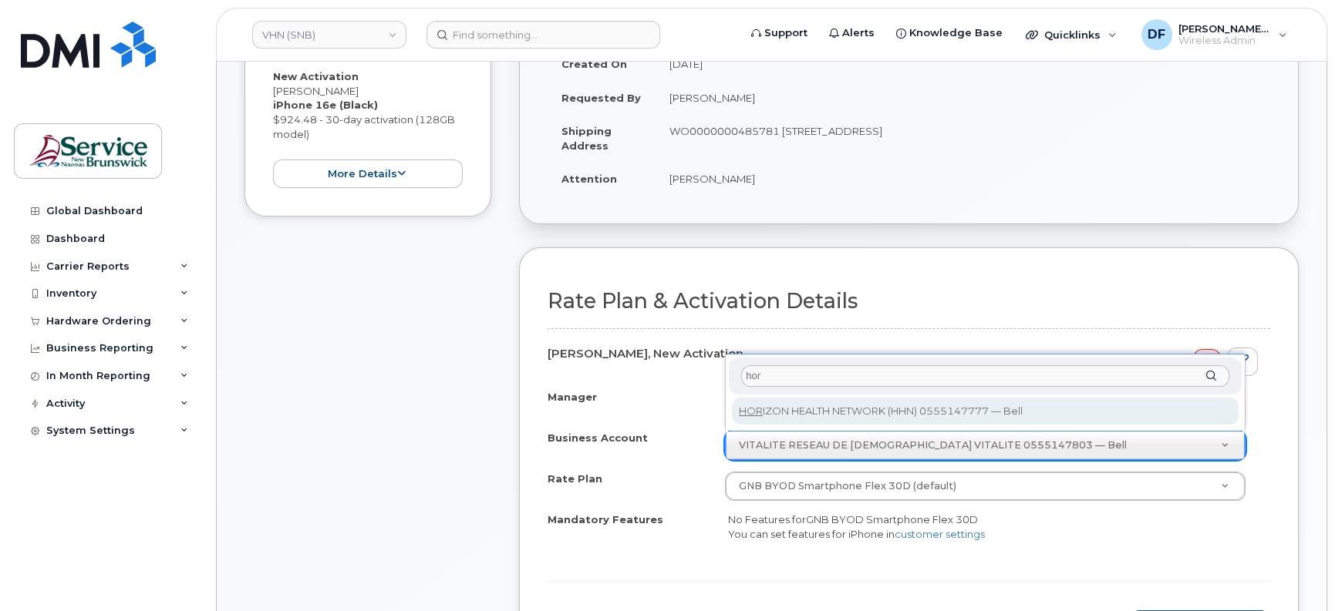
type input "hor"
select select "12913"
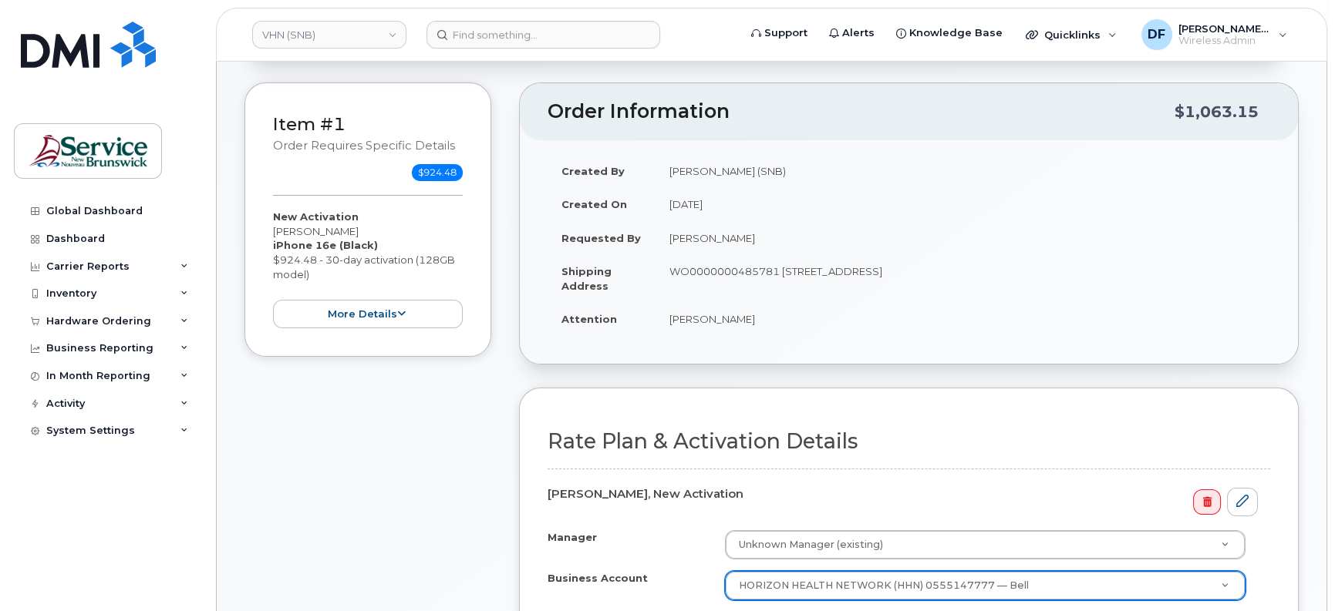
scroll to position [0, 0]
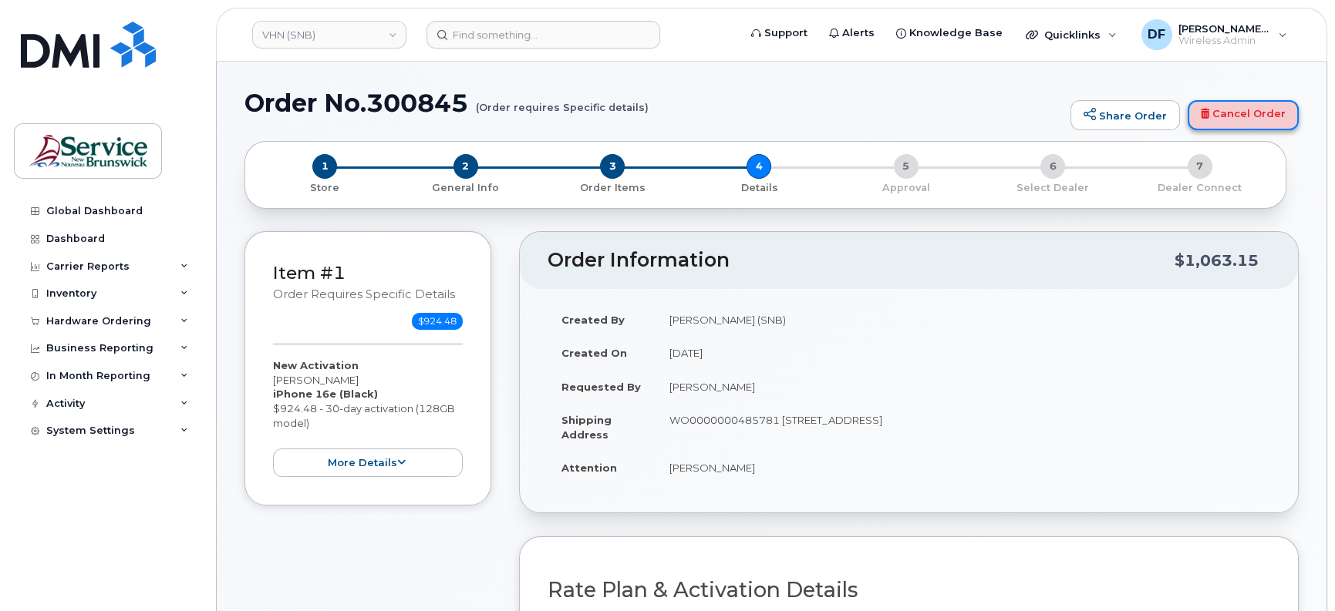
click at [1227, 107] on link "Cancel Order" at bounding box center [1242, 115] width 111 height 31
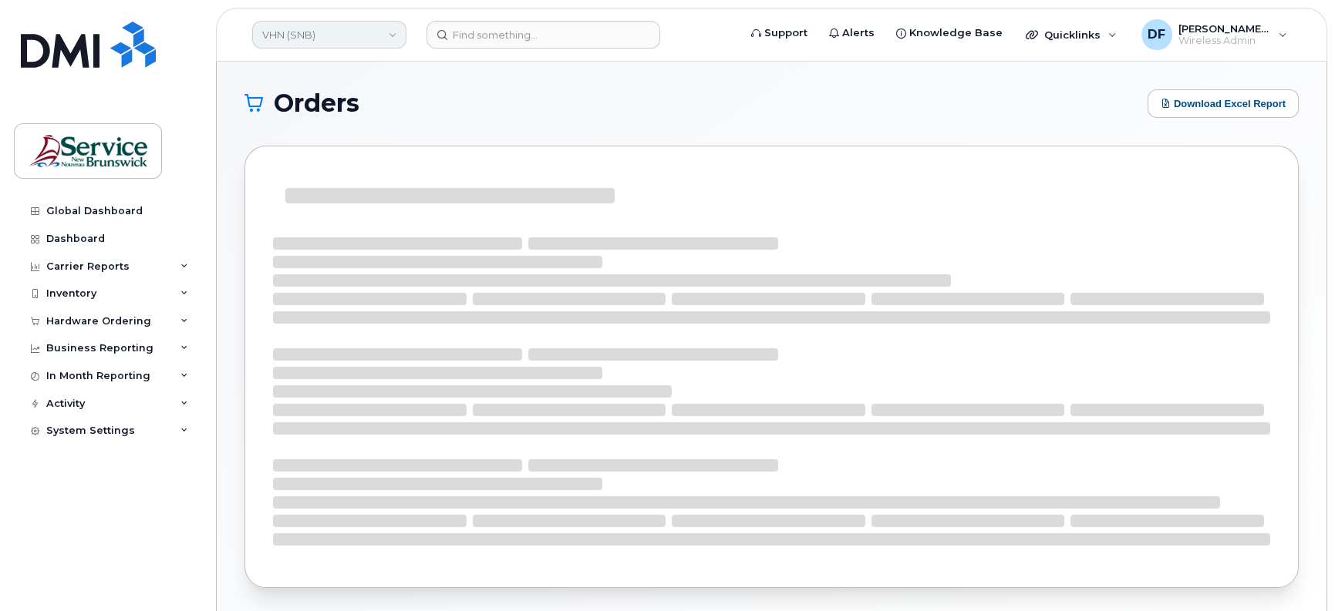
click at [301, 35] on link "VHN (SNB)" at bounding box center [329, 35] width 154 height 28
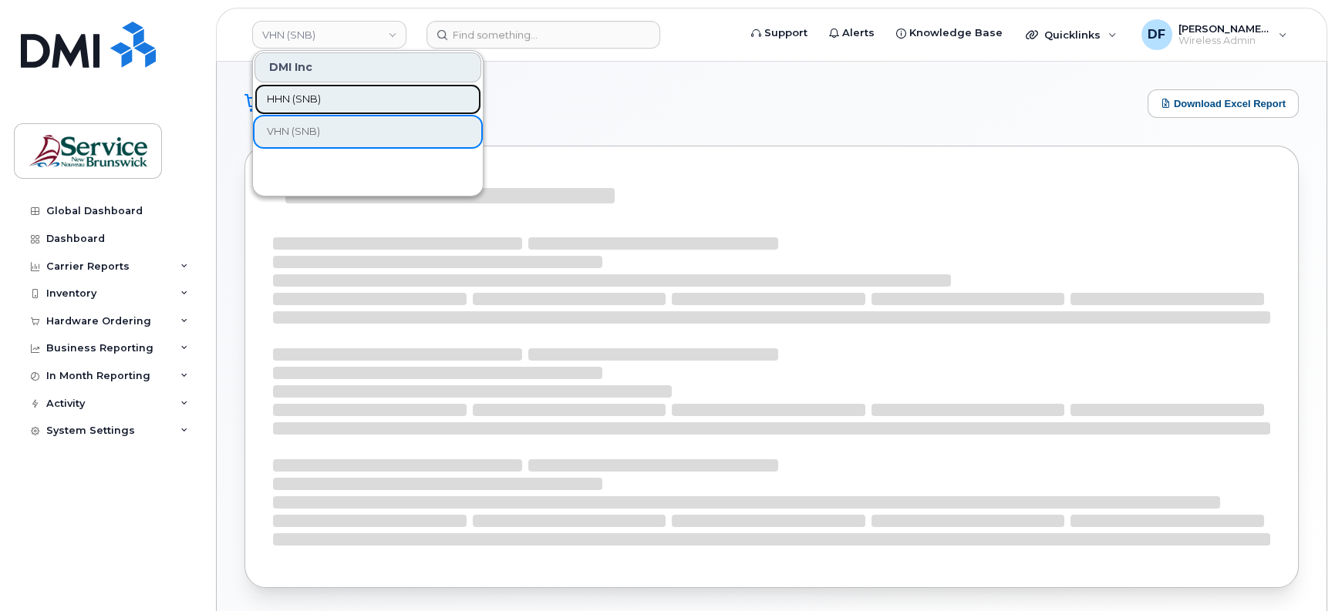
click at [298, 92] on span "HHN (SNB)" at bounding box center [294, 99] width 54 height 15
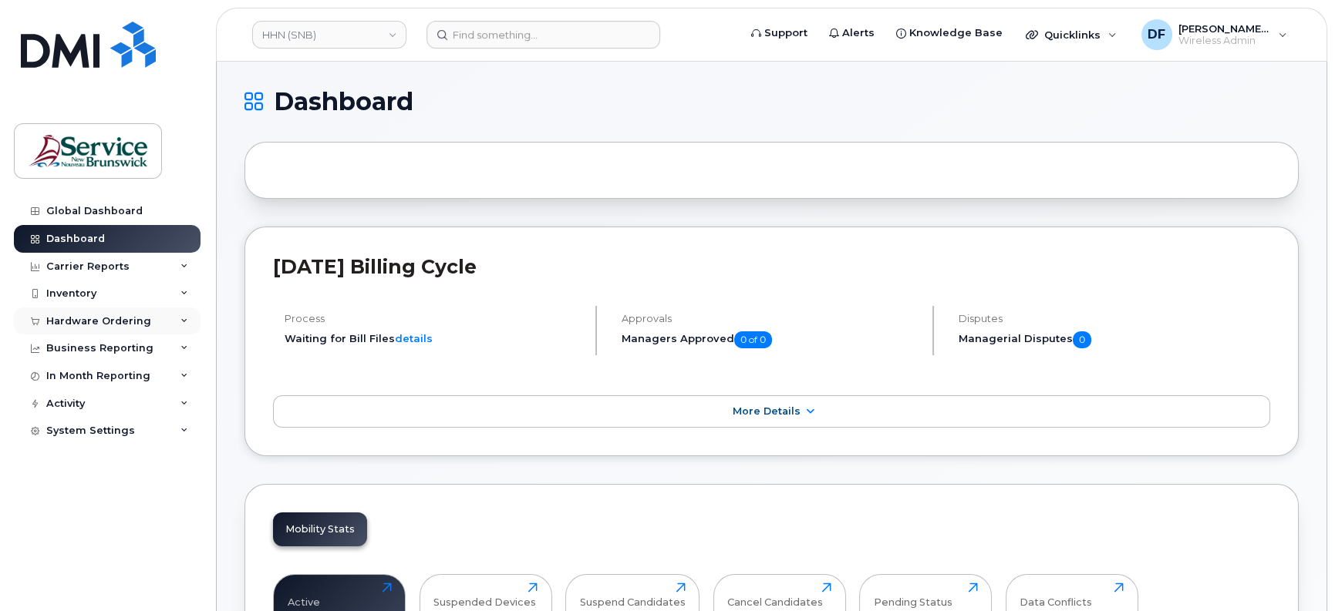
click at [79, 322] on div "Hardware Ordering" at bounding box center [98, 321] width 105 height 12
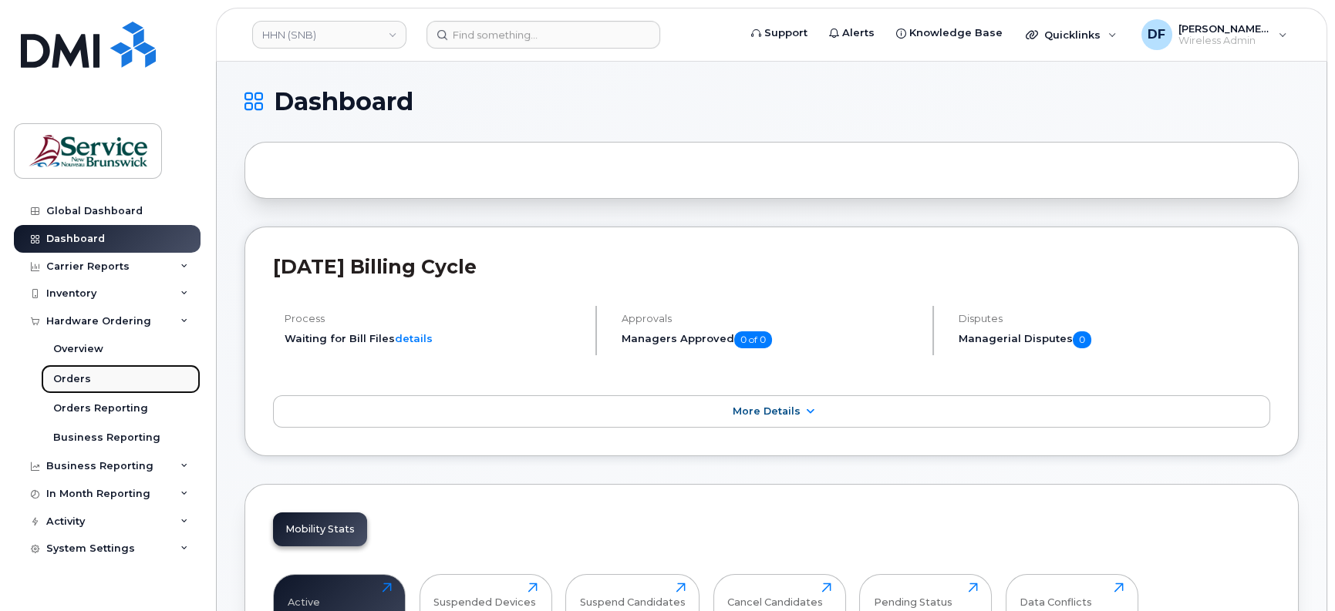
click at [70, 379] on div "Orders" at bounding box center [72, 379] width 38 height 14
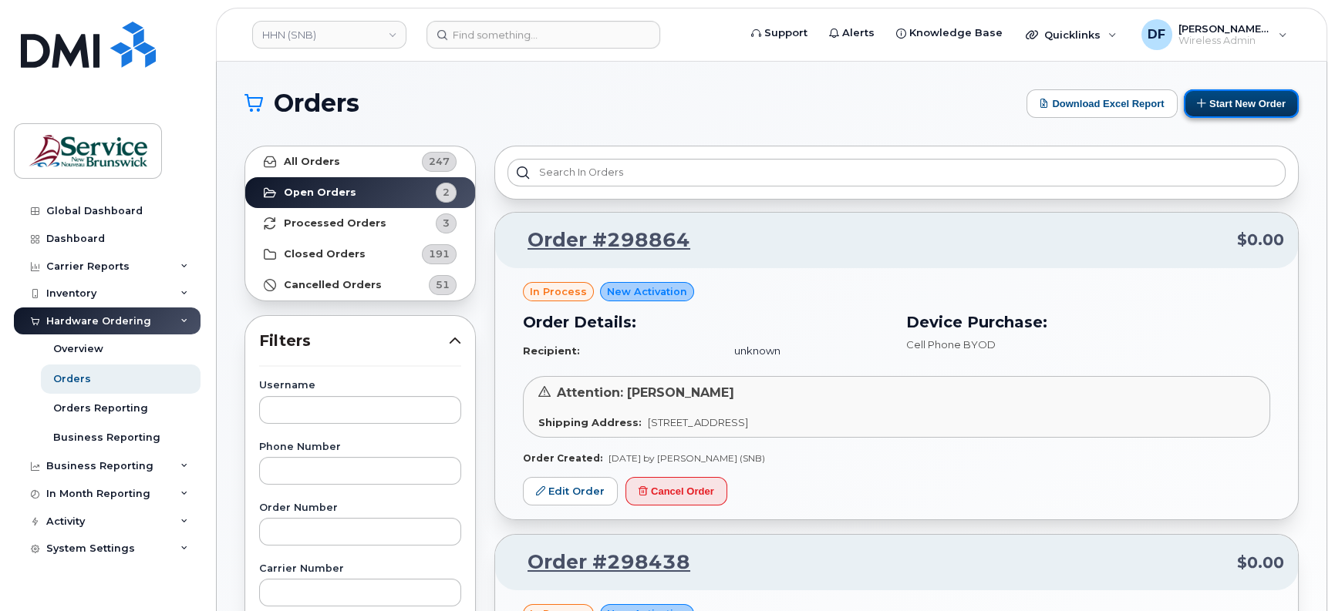
click at [1244, 97] on button "Start New Order" at bounding box center [1240, 103] width 115 height 29
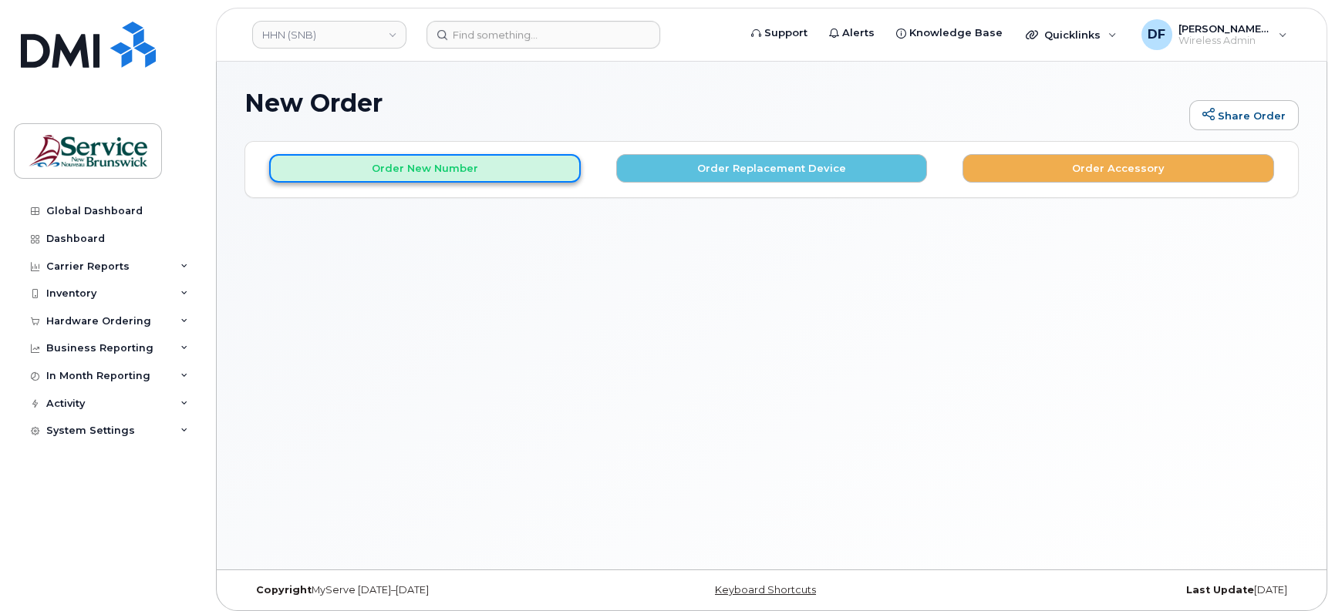
click at [423, 173] on button "Order New Number" at bounding box center [424, 168] width 311 height 29
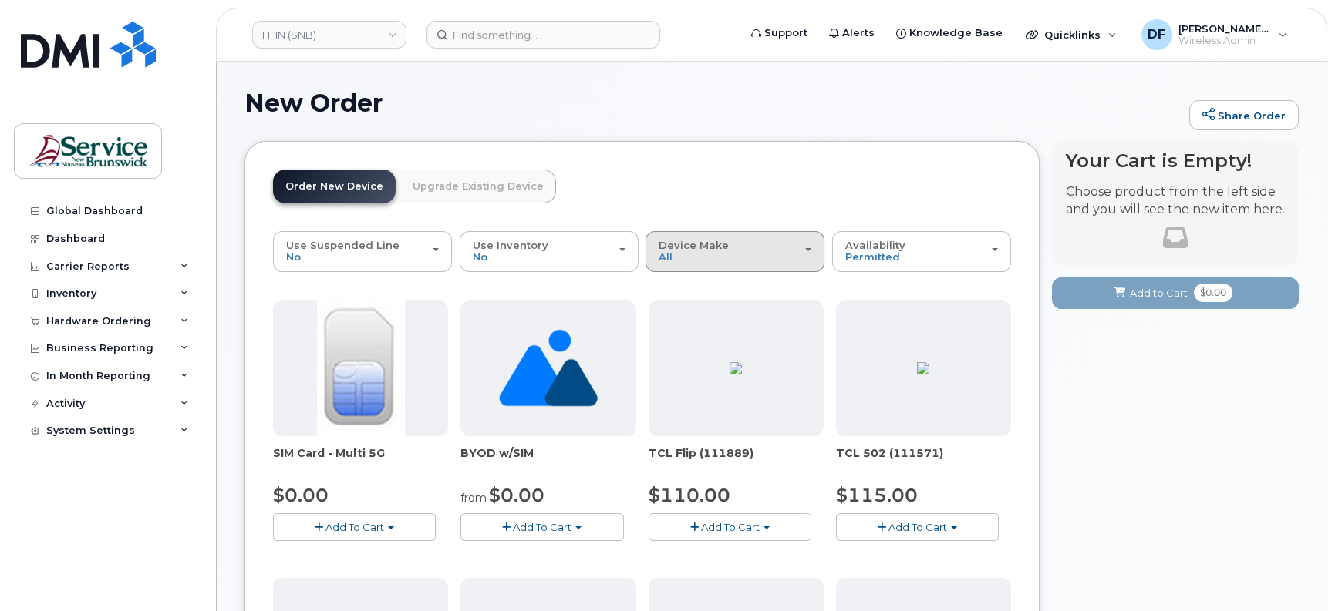
click at [751, 248] on div "Device Make All Aircard Android Cell Phone iPhone Tablet Unknown" at bounding box center [734, 252] width 153 height 24
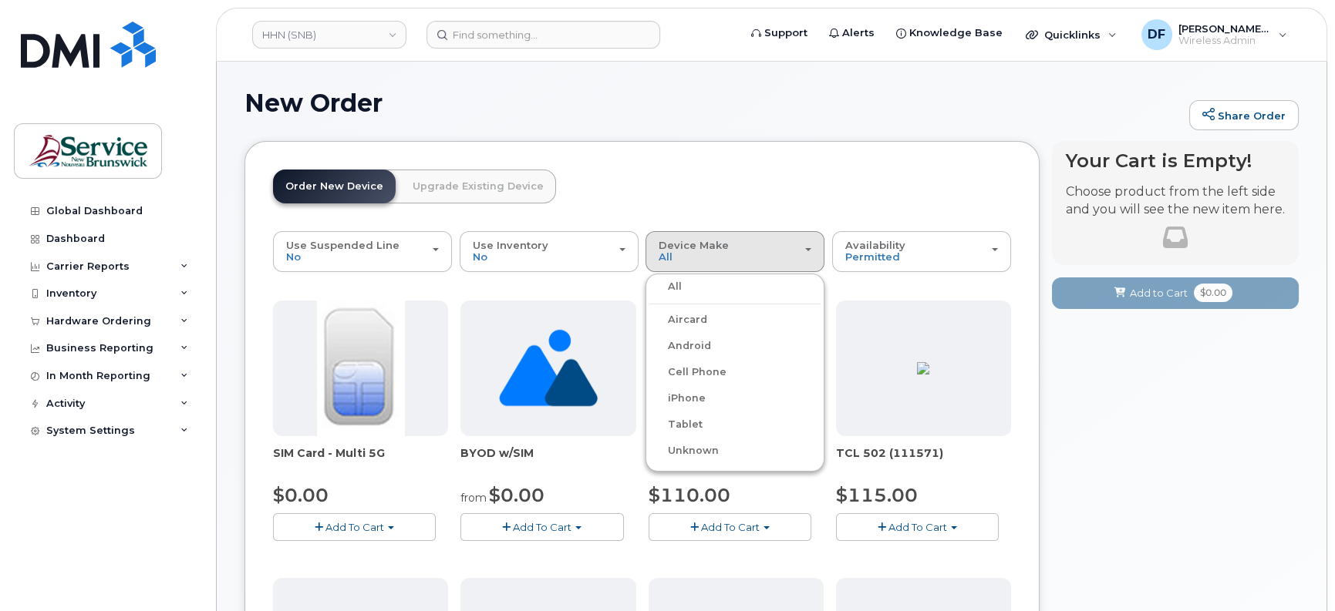
click at [689, 391] on label "iPhone" at bounding box center [677, 398] width 56 height 19
click at [0, 0] on input "iPhone" at bounding box center [0, 0] width 0 height 0
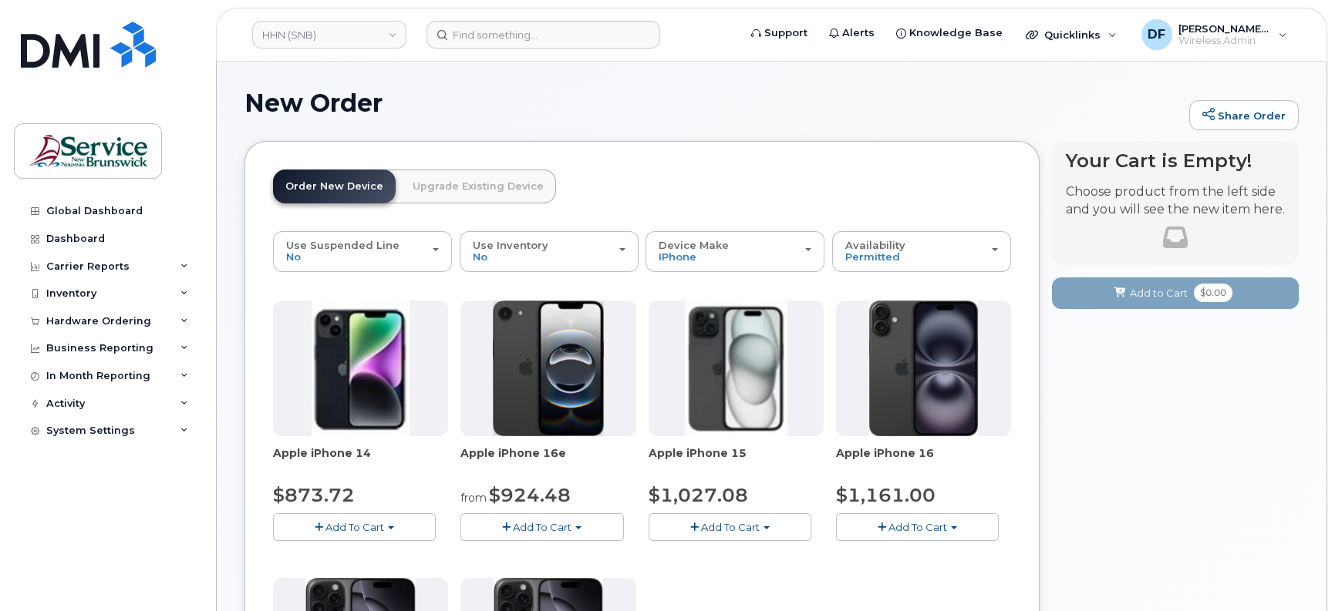
click at [539, 527] on span "Add To Cart" at bounding box center [542, 527] width 59 height 12
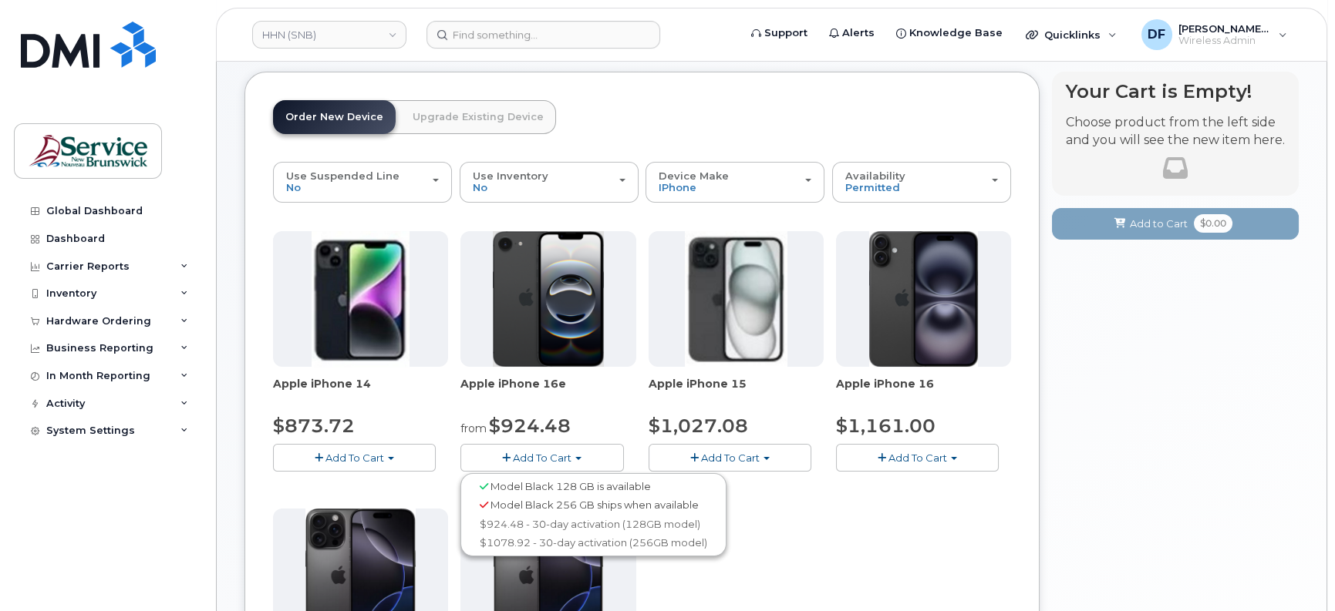
scroll to position [96, 0]
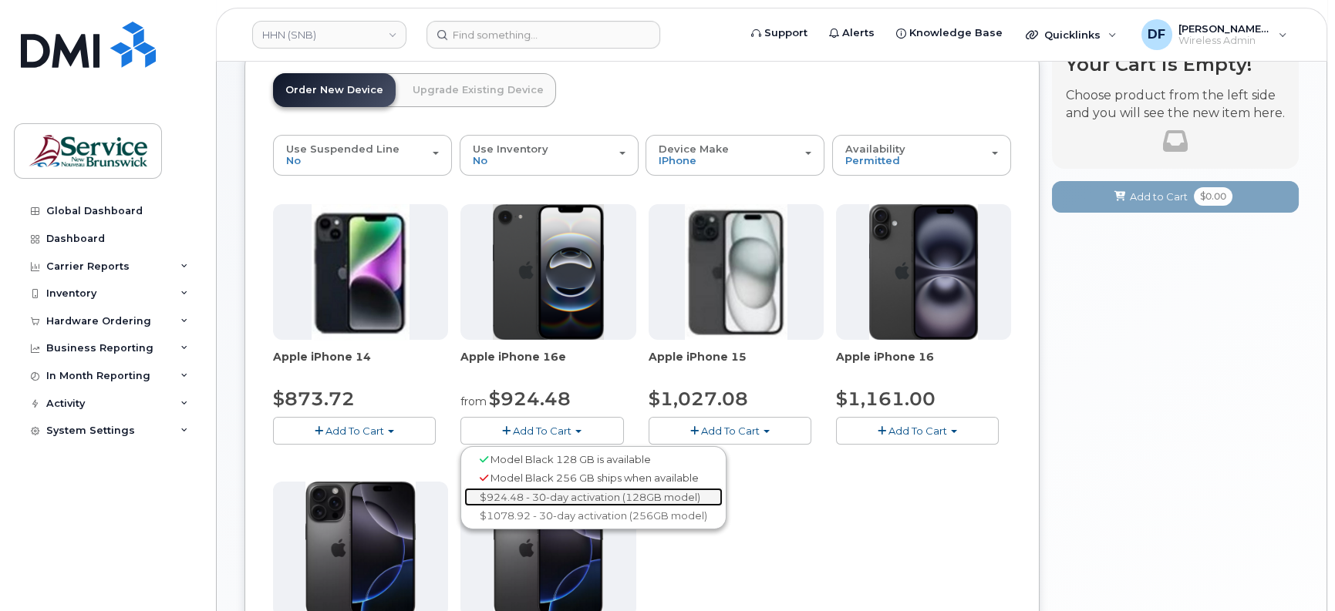
click at [517, 497] on link "$924.48 - 30-day activation (128GB model)" at bounding box center [593, 497] width 258 height 19
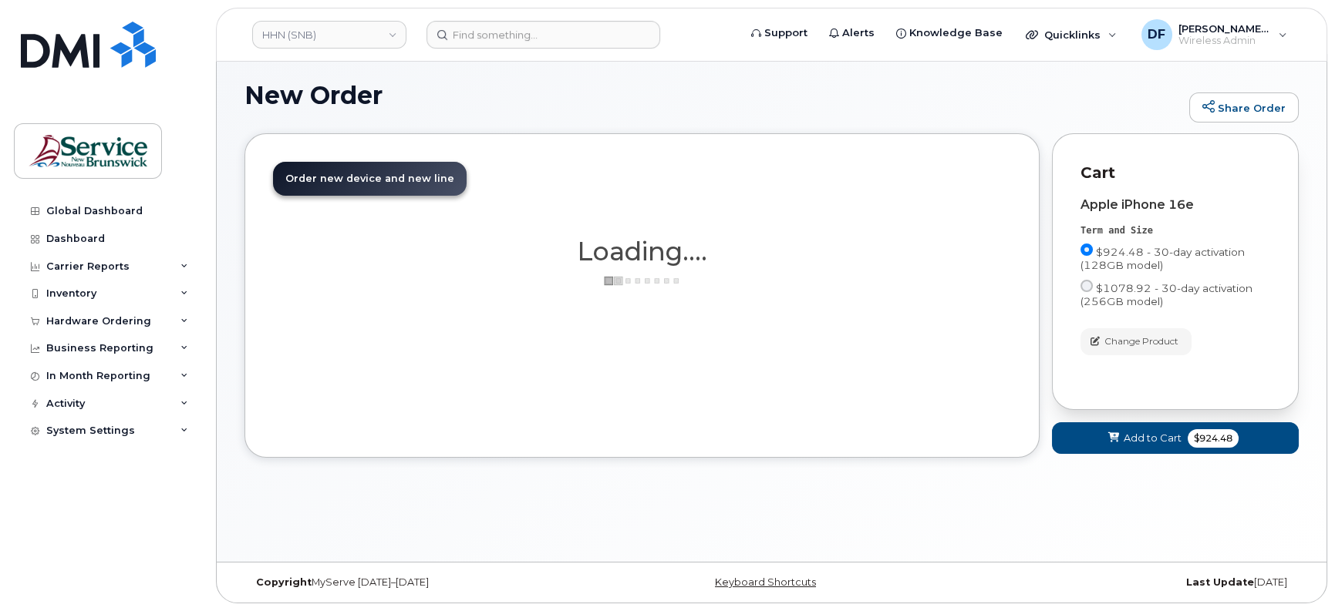
scroll to position [8, 0]
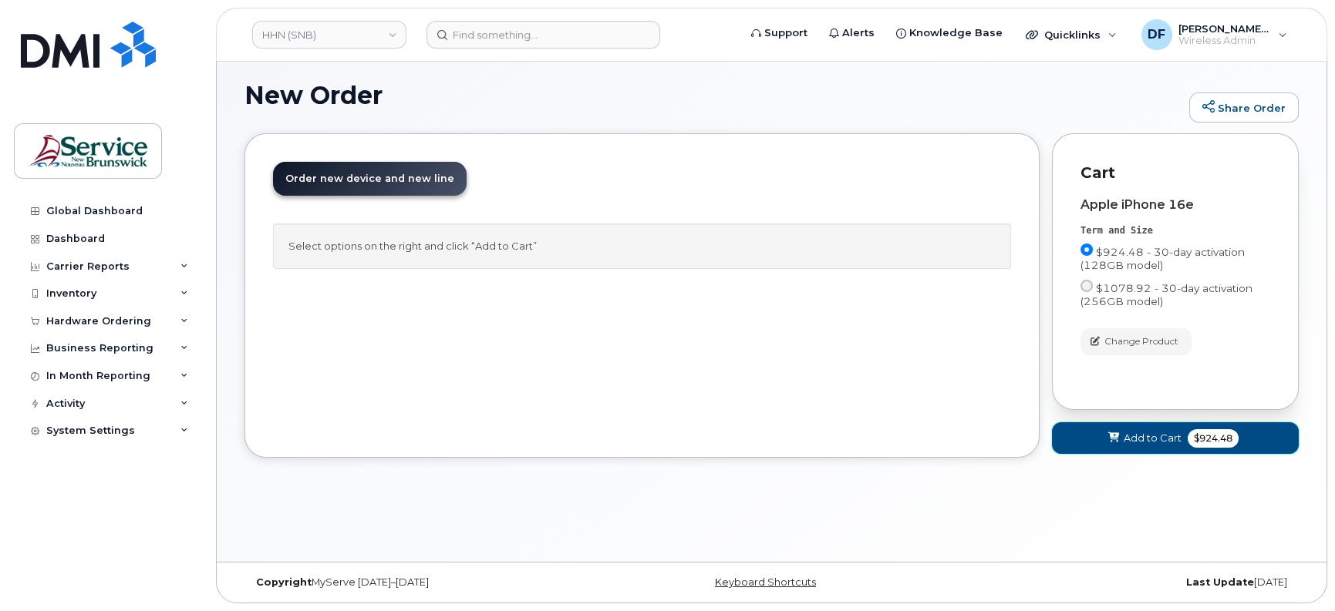
click at [1176, 439] on span "Add to Cart" at bounding box center [1152, 438] width 58 height 15
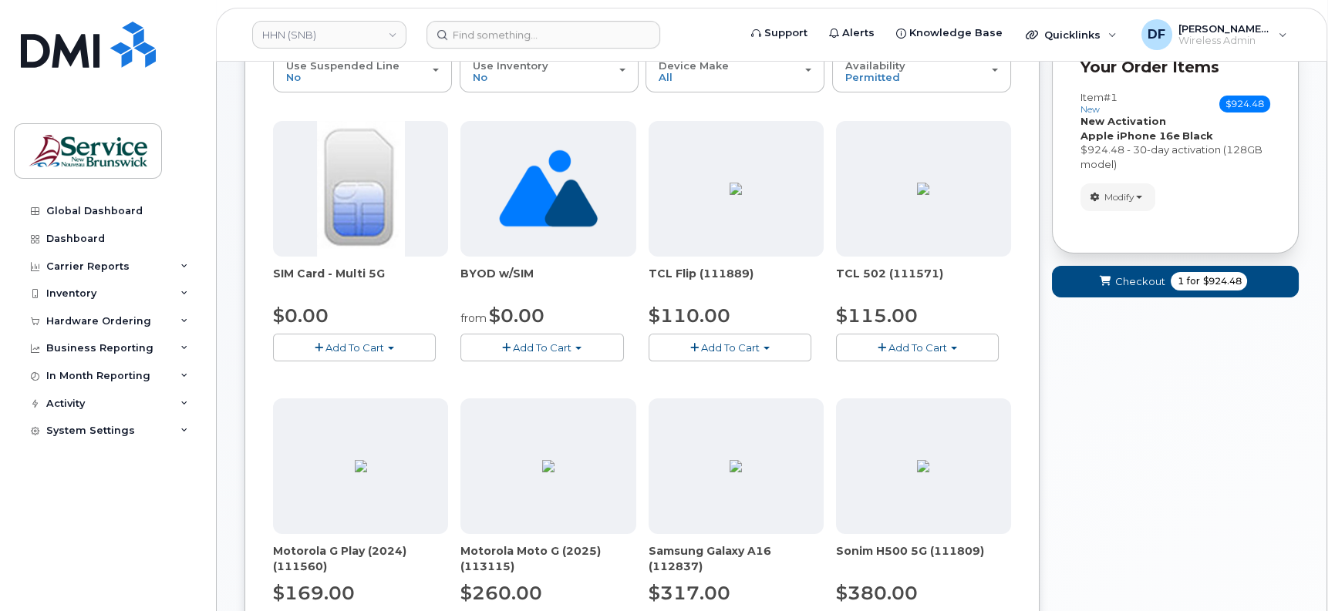
scroll to position [200, 0]
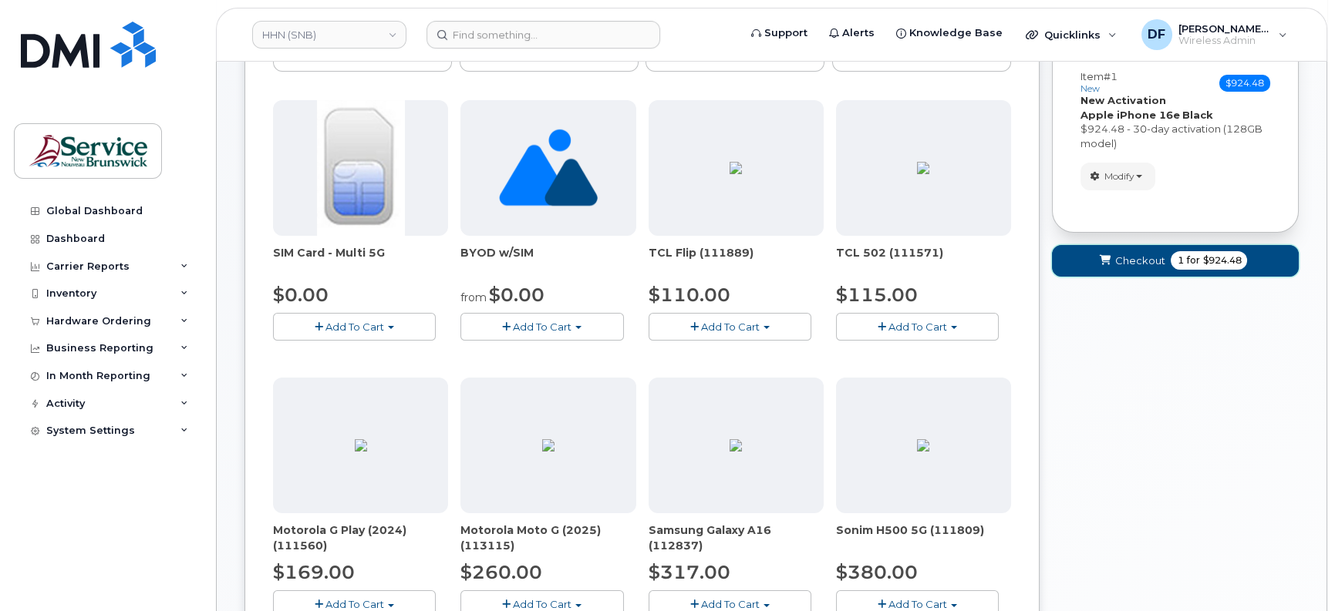
click at [1191, 259] on span "for" at bounding box center [1192, 261] width 19 height 14
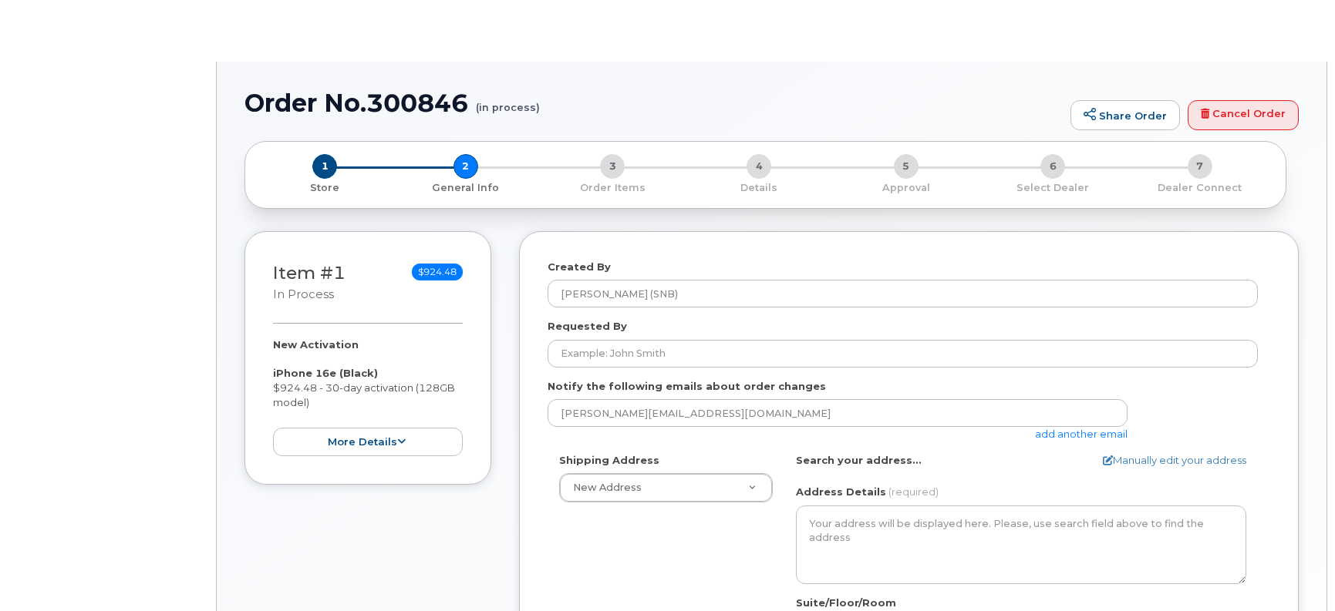
select select
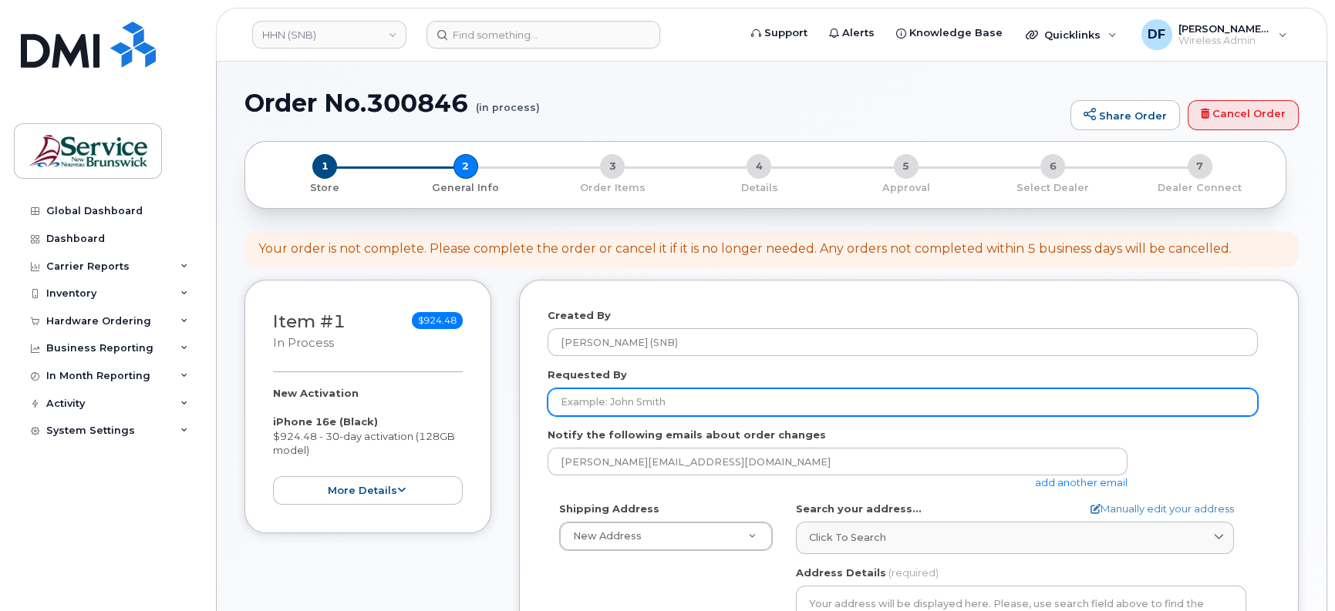
click at [605, 395] on input "Requested By" at bounding box center [902, 403] width 710 height 28
paste input "[PERSON_NAME]"
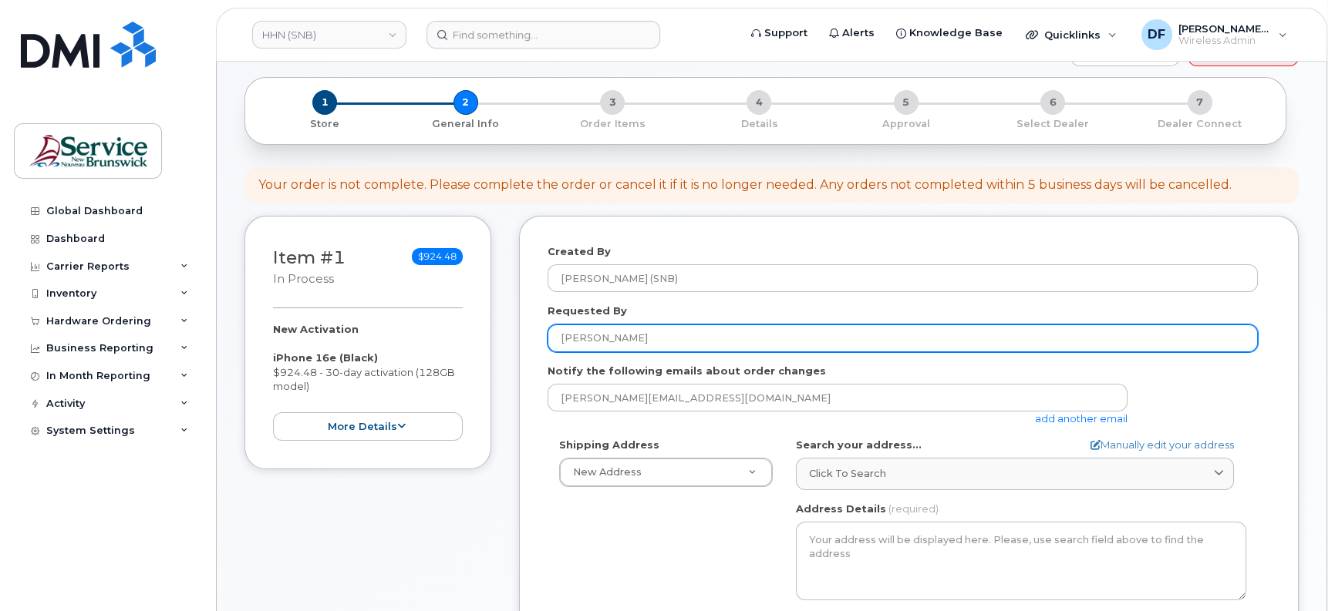
scroll to position [96, 0]
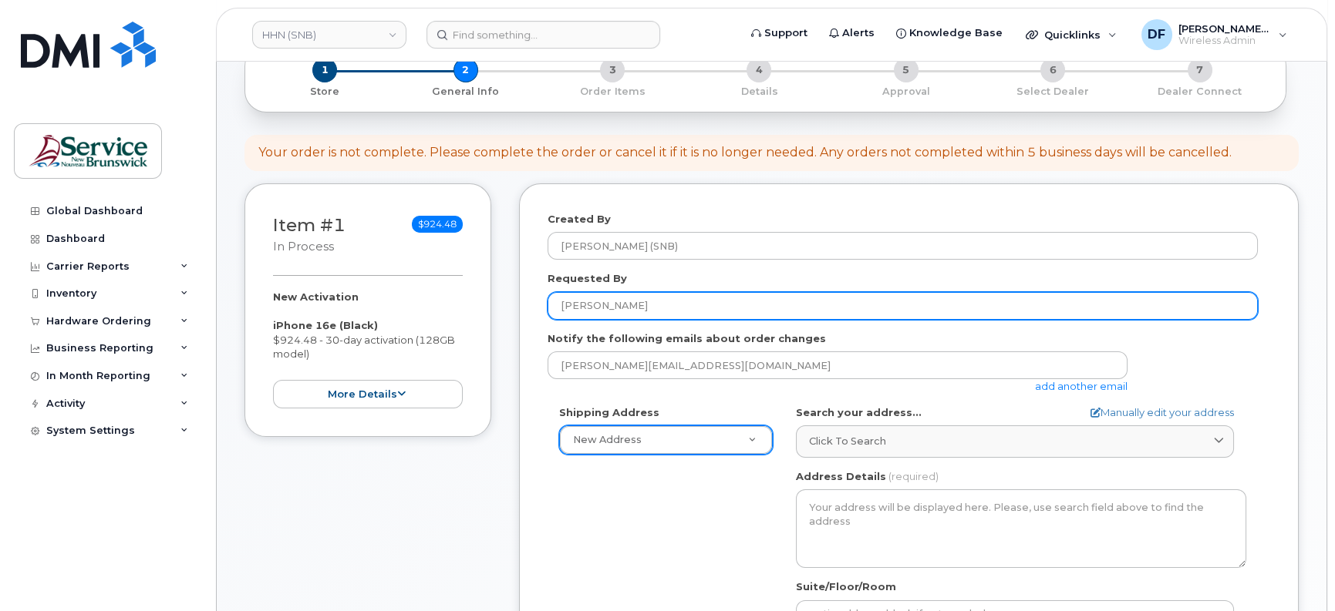
type input "[PERSON_NAME]"
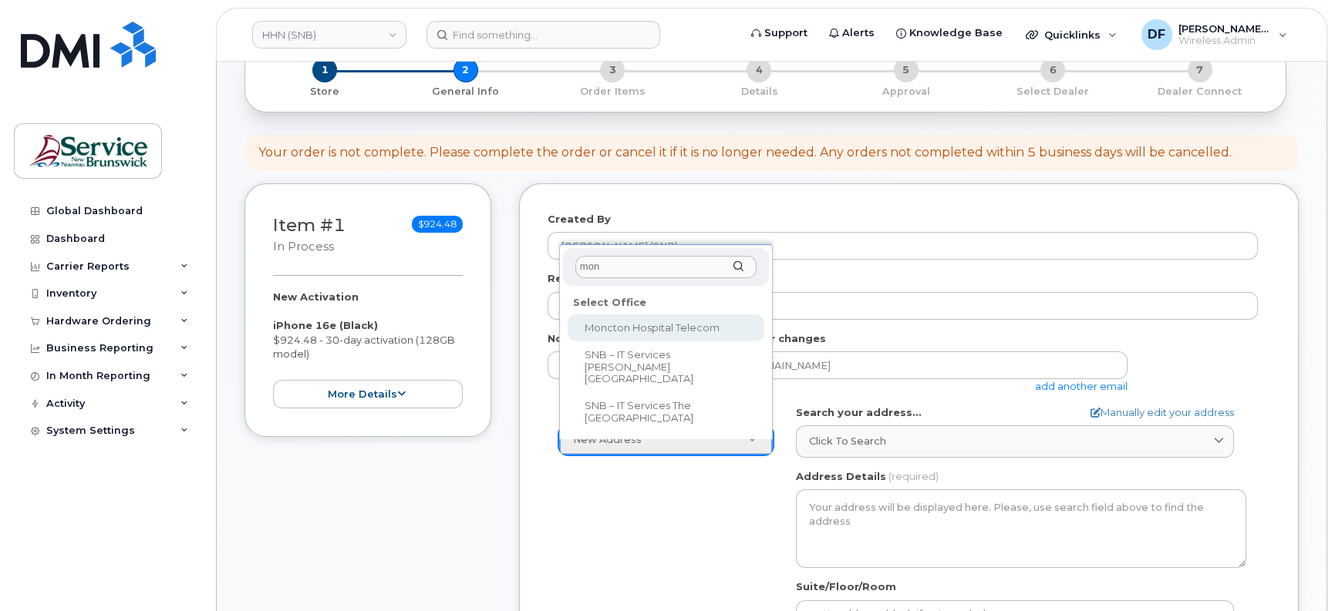
type input "mon"
select select
type textarea "135 Macbeath Ave Moncton New Brunswick E1C 6Z8"
type input "[PERSON_NAME]"
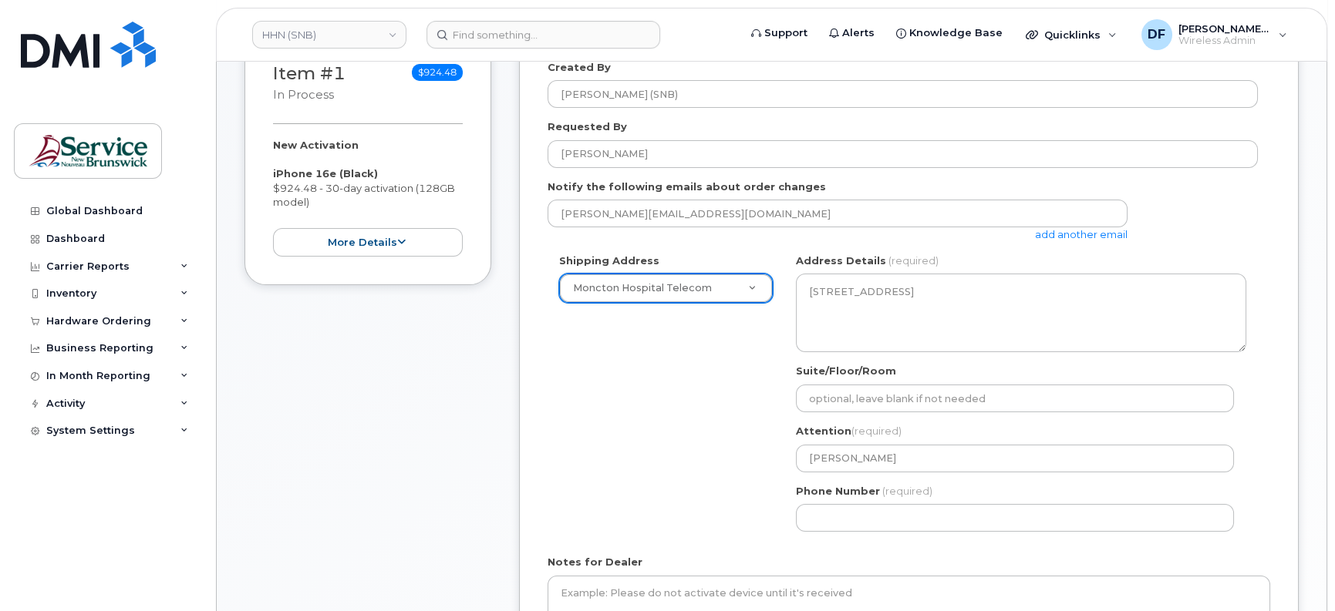
scroll to position [289, 0]
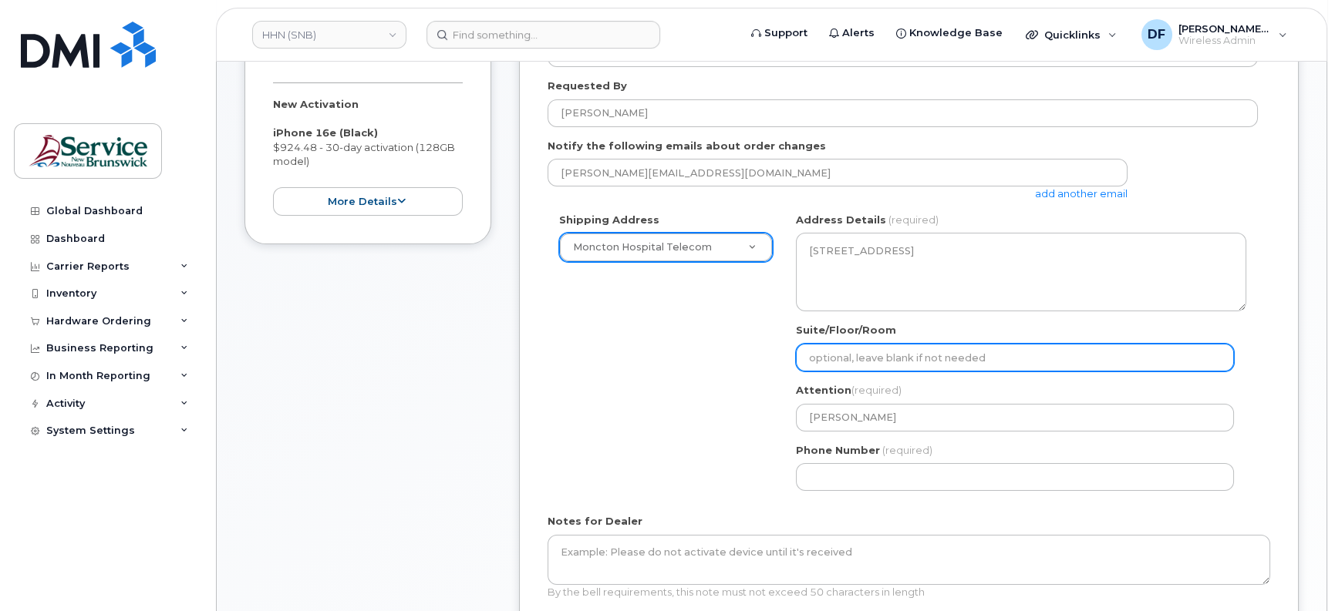
click at [856, 356] on input "Suite/Floor/Room" at bounding box center [1015, 358] width 438 height 28
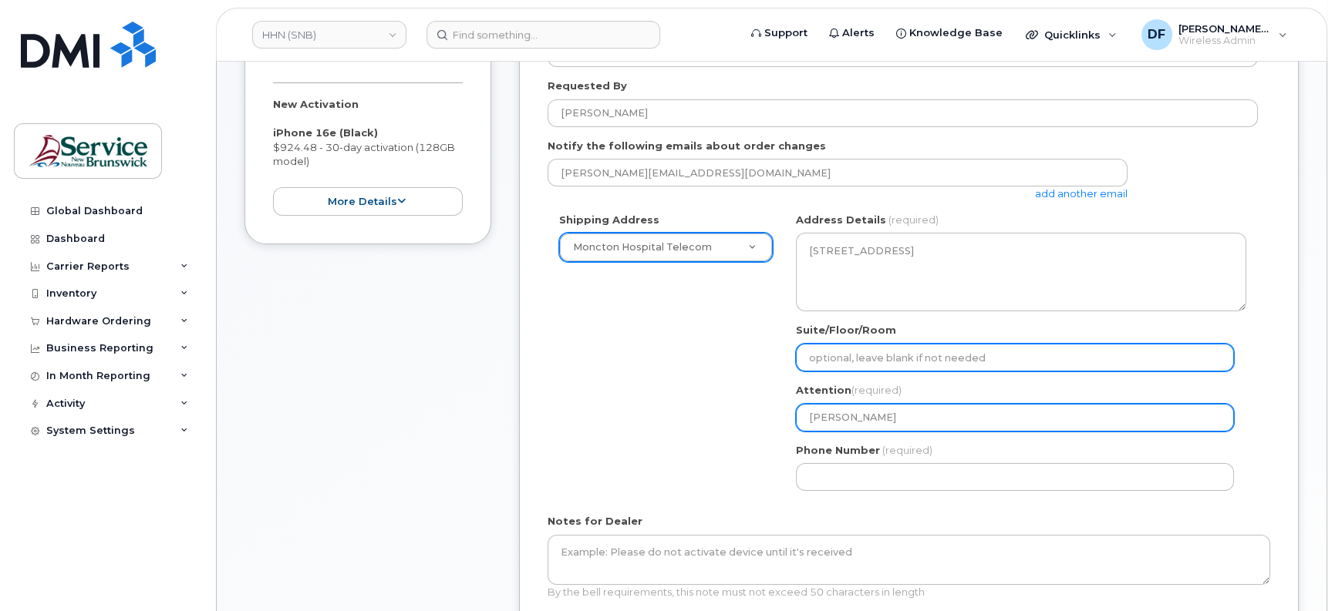
paste input "WO0000000485781"
select select
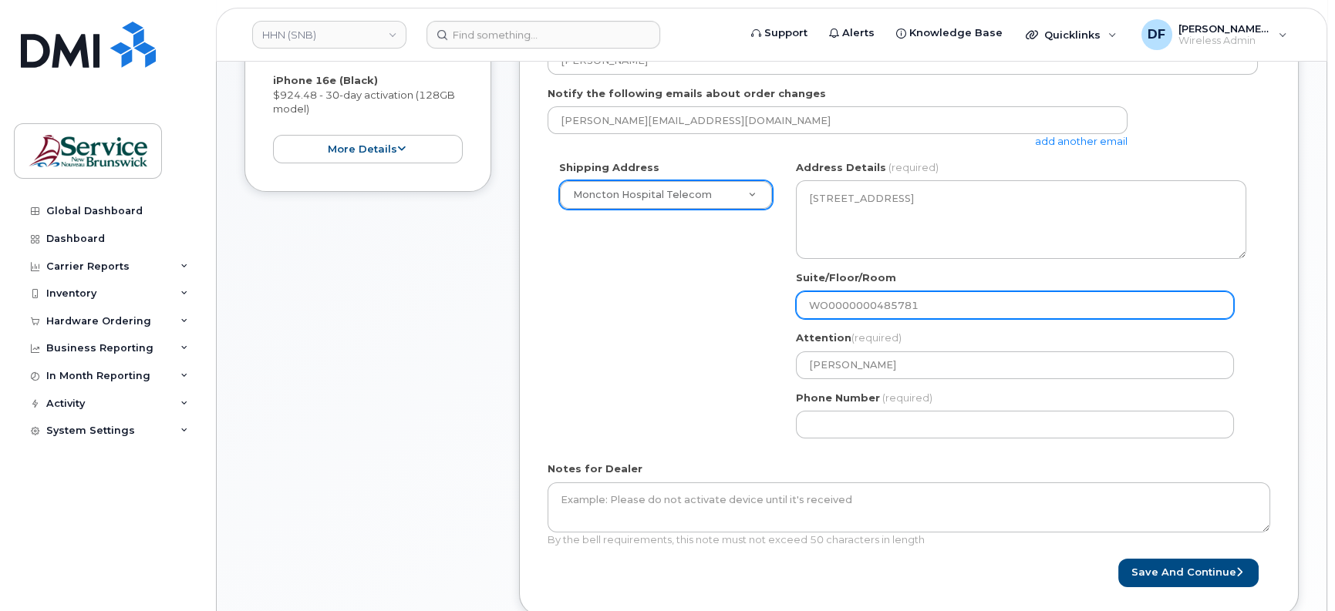
scroll to position [385, 0]
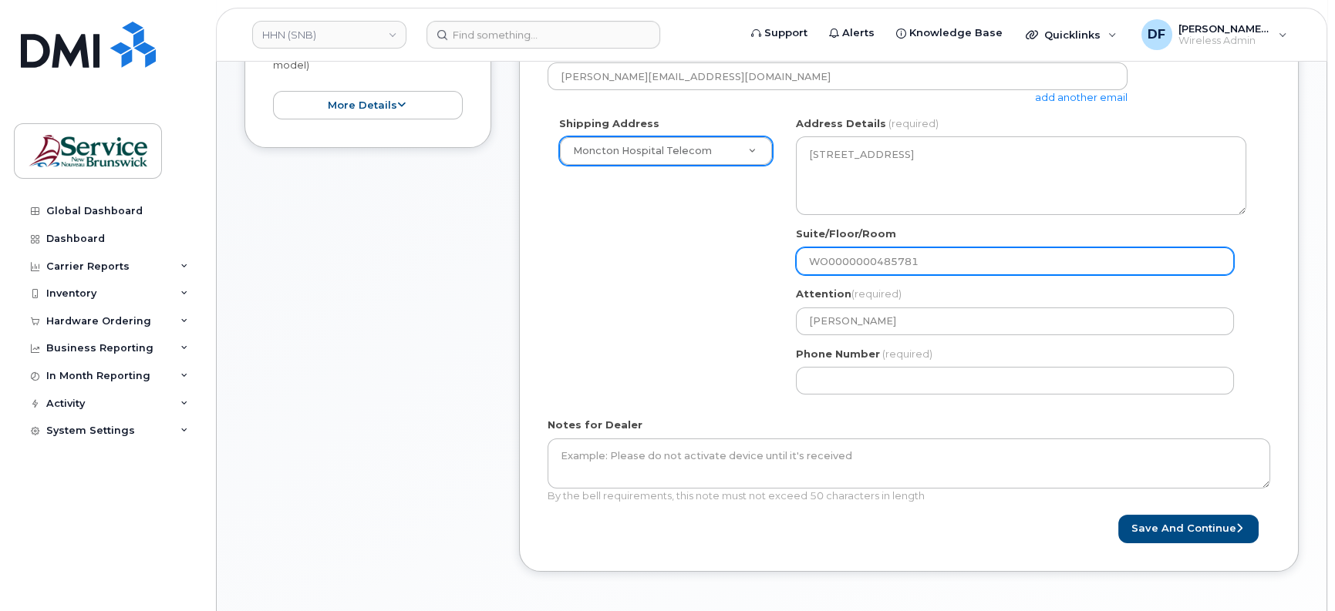
type input "WO0000000485781"
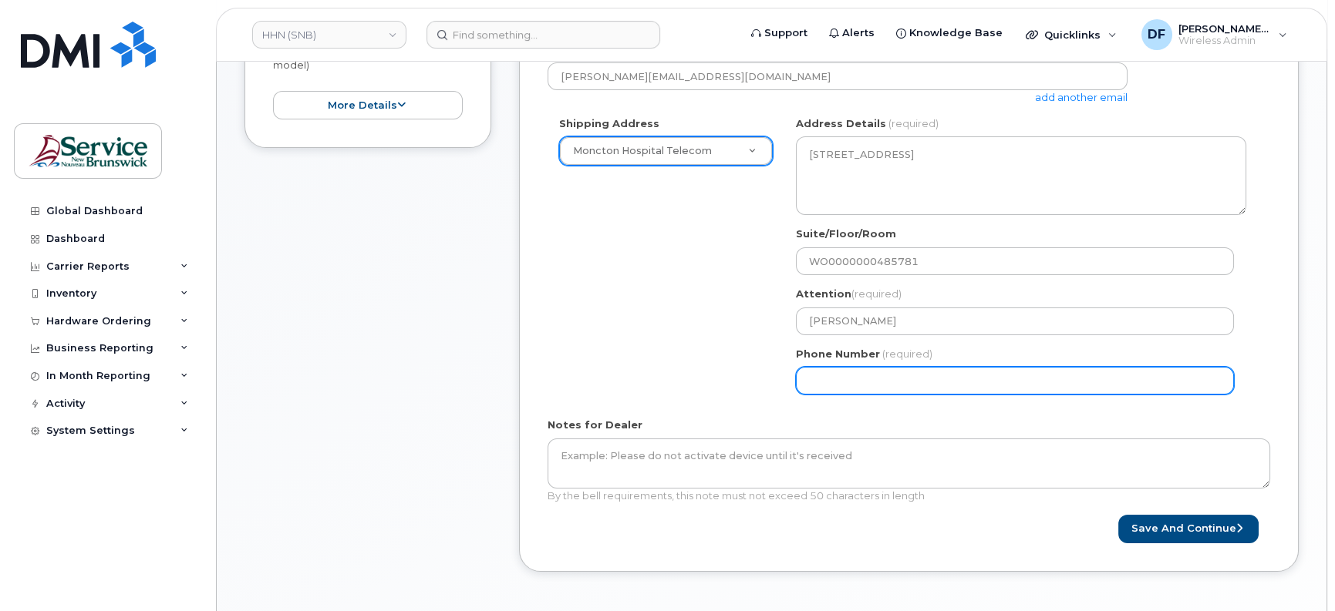
drag, startPoint x: 905, startPoint y: 394, endPoint x: 900, endPoint y: 385, distance: 9.7
click at [903, 392] on div "NB Moncton Search your address... Manually edit your address Click to search No…" at bounding box center [1020, 261] width 473 height 290
click at [900, 385] on input "Phone Number" at bounding box center [1015, 381] width 438 height 28
type input "5063809638"
select select
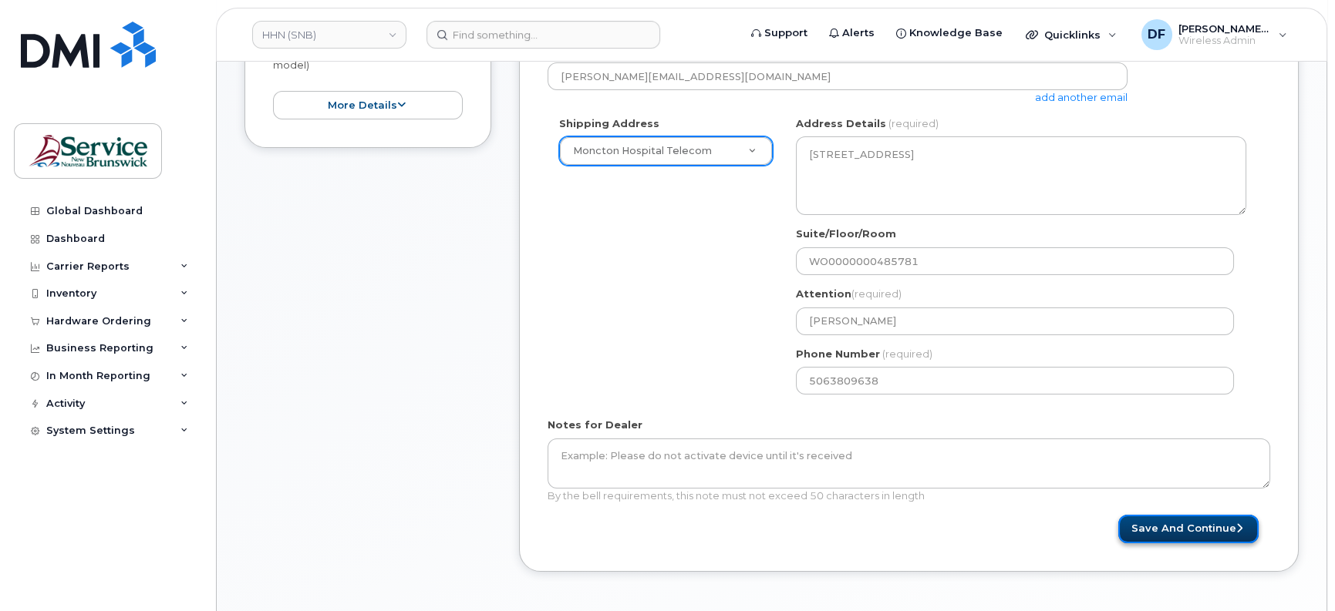
click at [1187, 524] on button "Save and Continue" at bounding box center [1188, 529] width 140 height 29
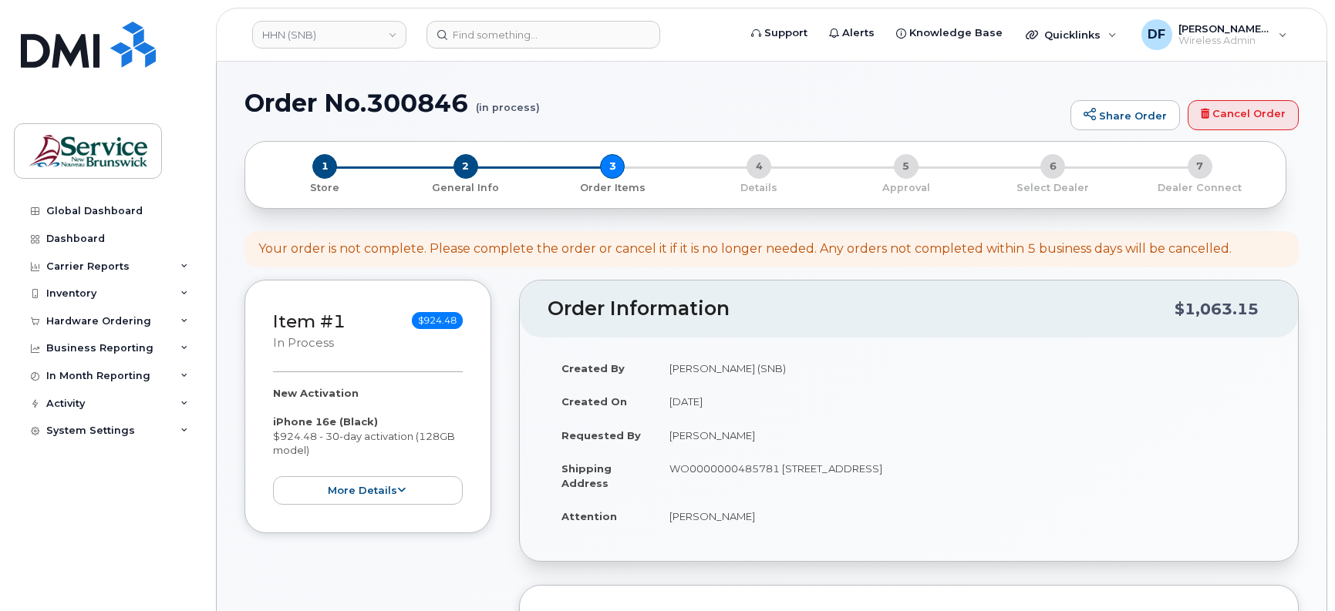
select select
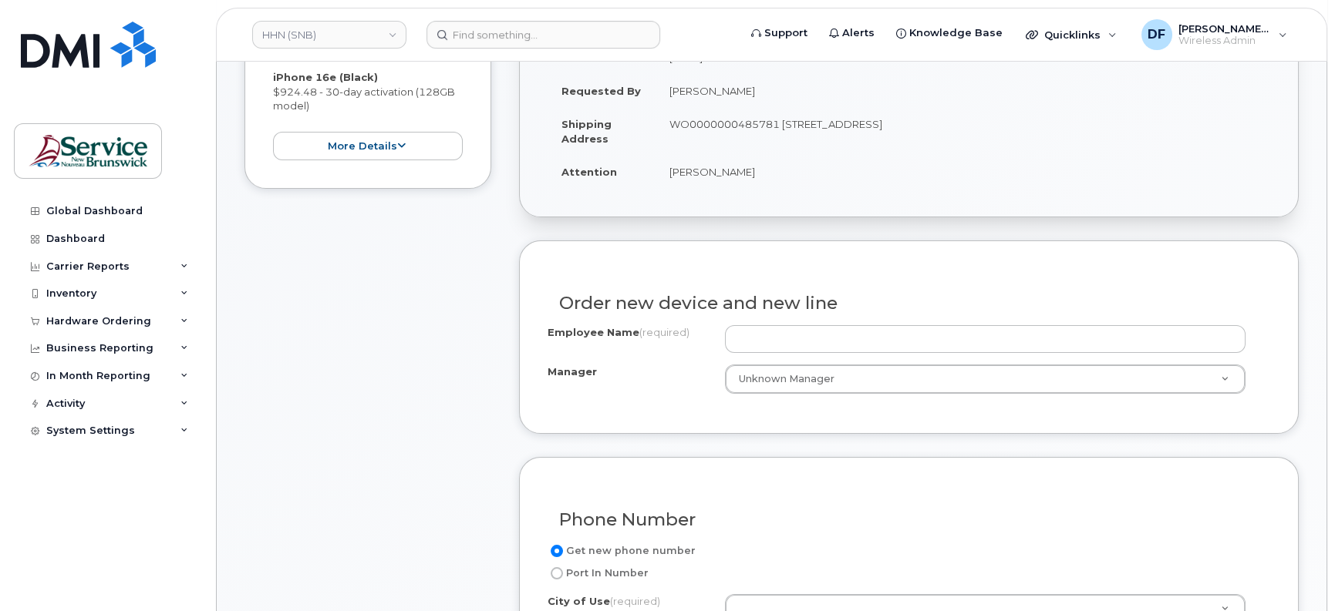
scroll to position [385, 0]
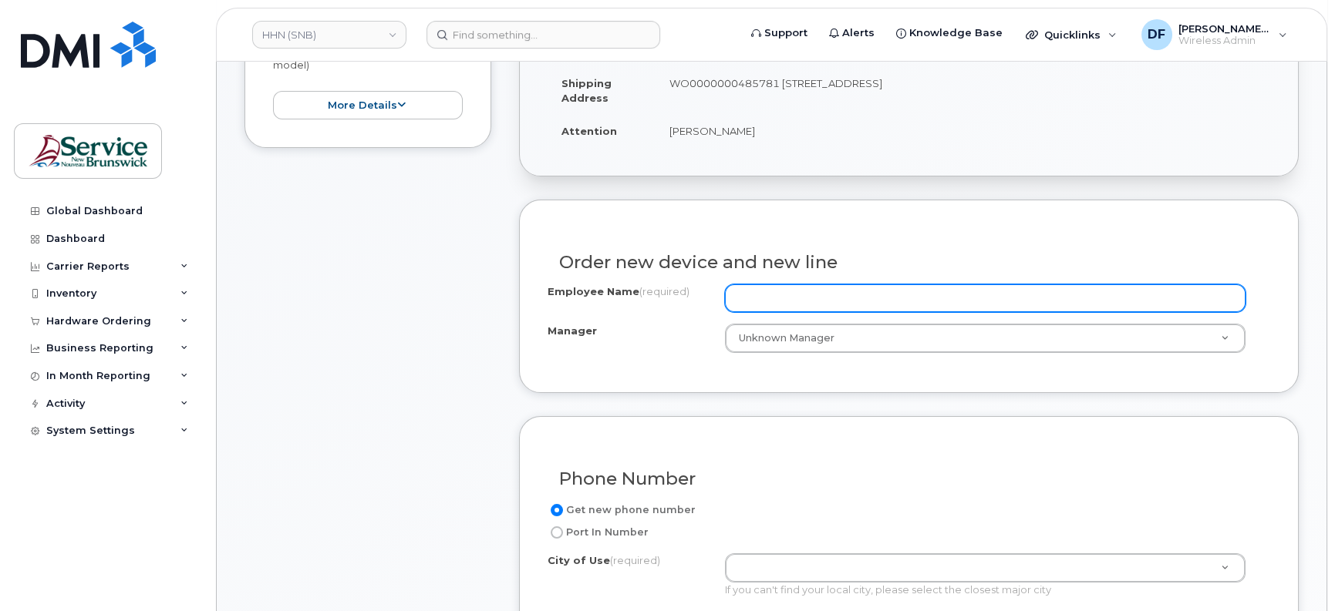
click at [748, 296] on input "Employee Name (required)" at bounding box center [985, 298] width 520 height 28
paste input "[PERSON_NAME]"
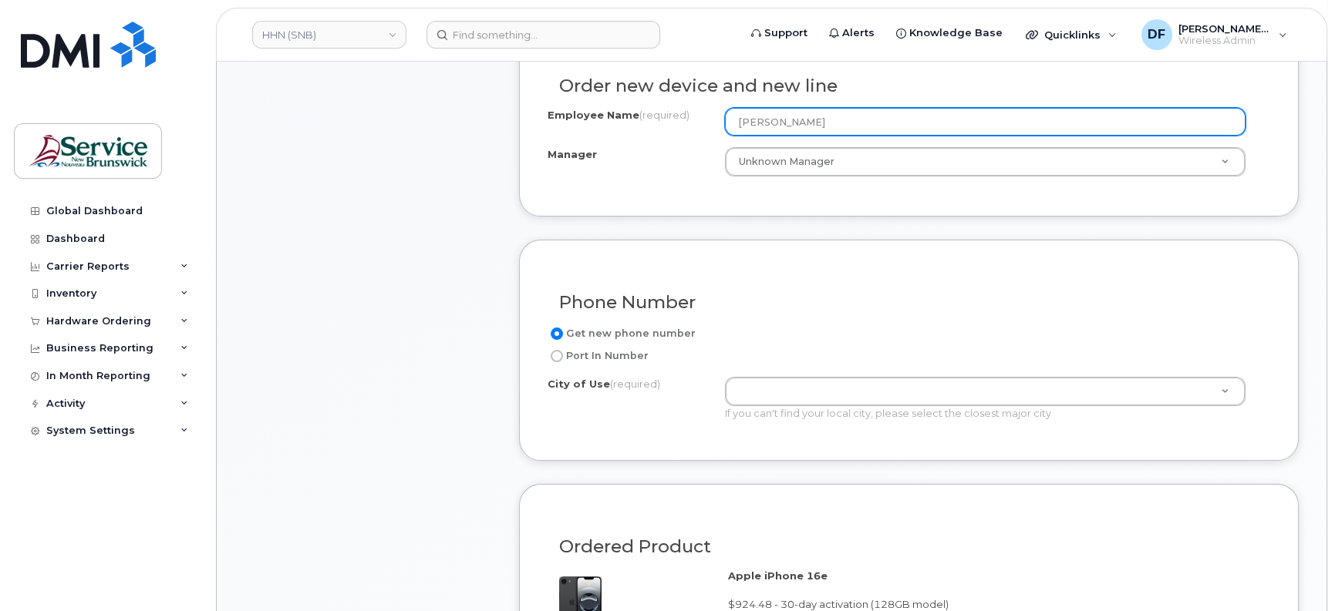
scroll to position [578, 0]
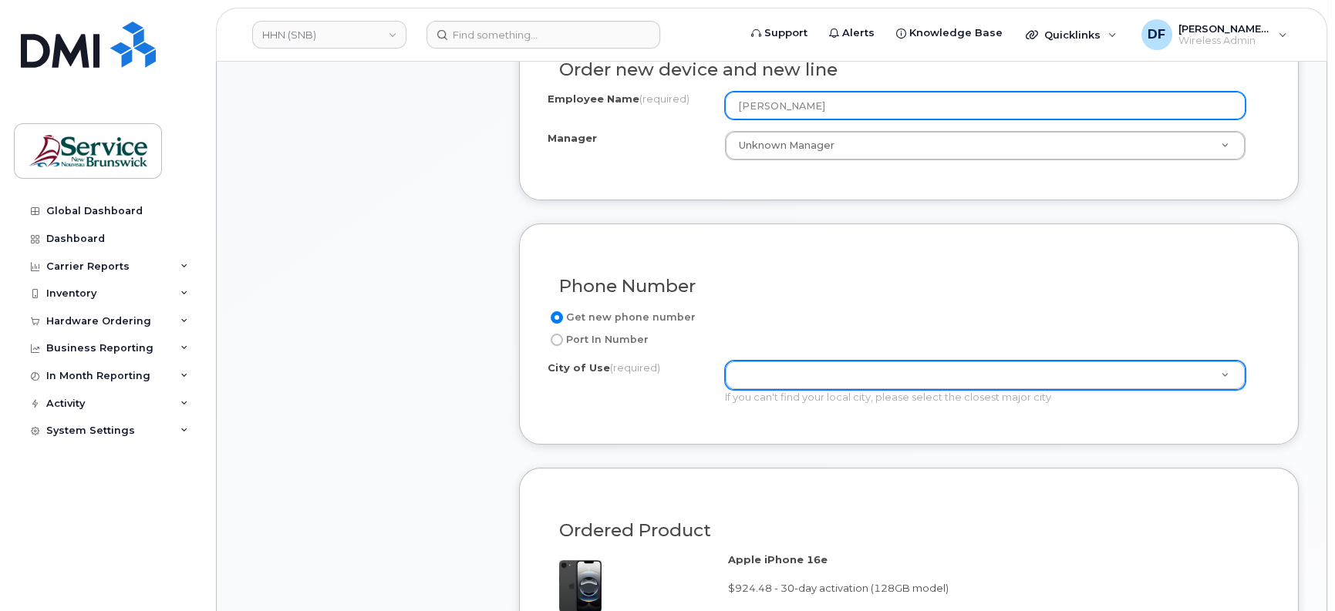
type input "[PERSON_NAME]"
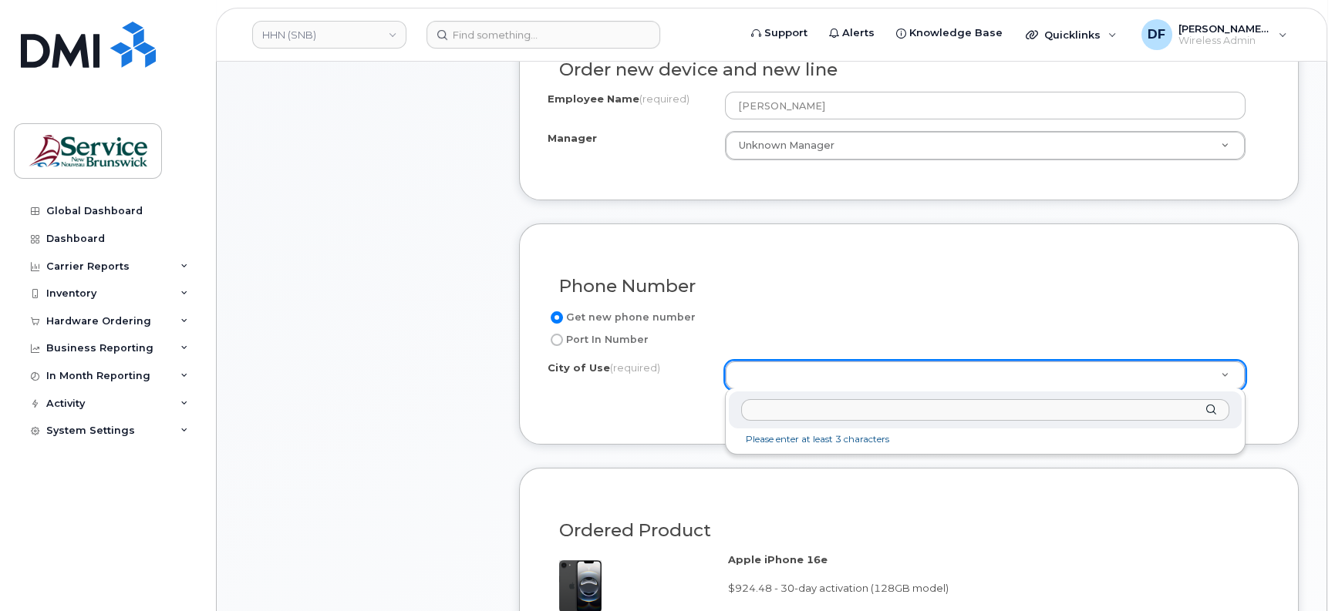
drag, startPoint x: 789, startPoint y: 372, endPoint x: 786, endPoint y: 364, distance: 8.3
type input "monc"
type input "1817"
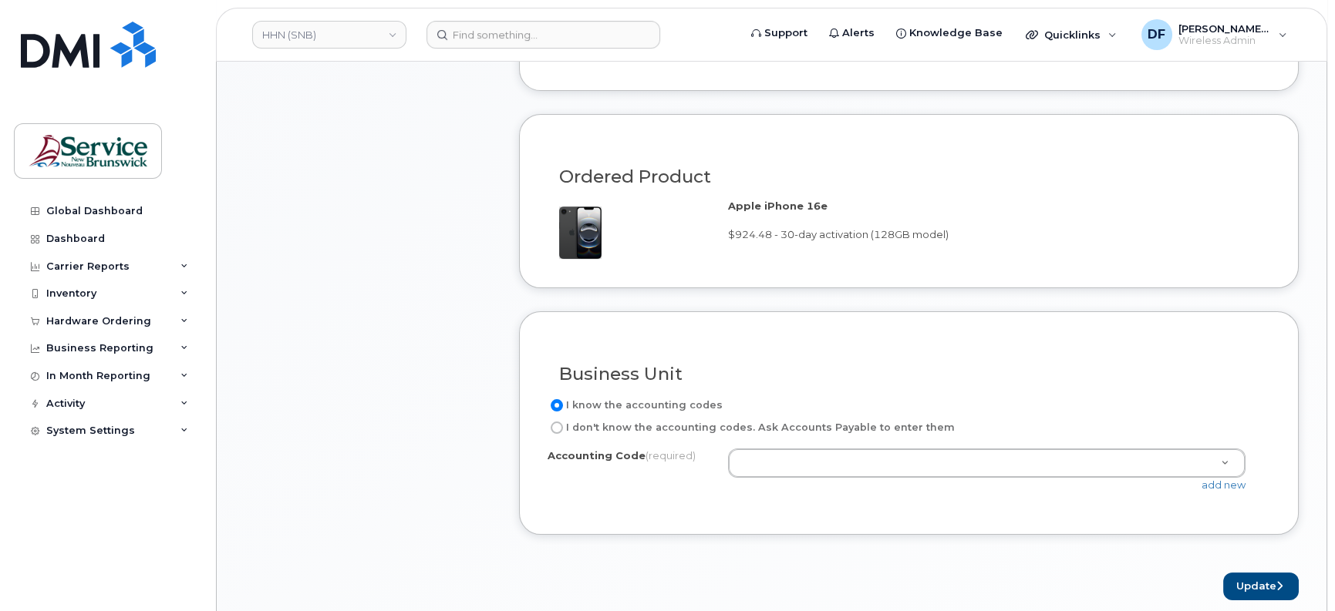
scroll to position [964, 0]
